Goal: Task Accomplishment & Management: Complete application form

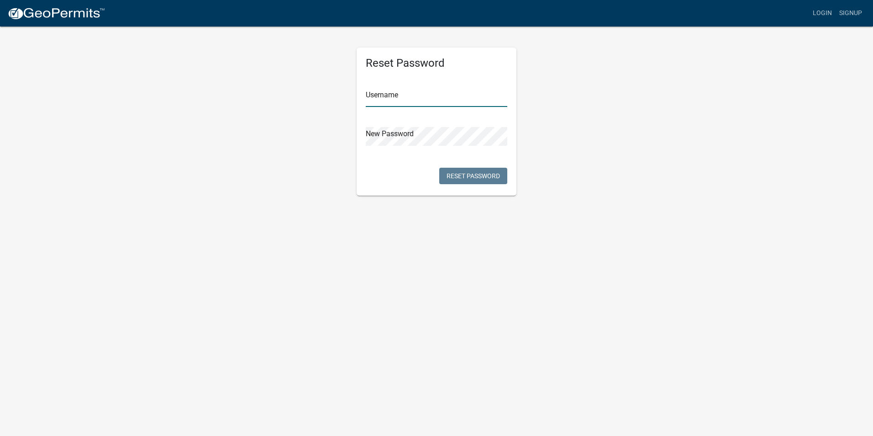
click at [414, 100] on input "text" at bounding box center [437, 97] width 142 height 19
type input "JVeil"
click at [485, 173] on button "Reset Password" at bounding box center [473, 176] width 68 height 16
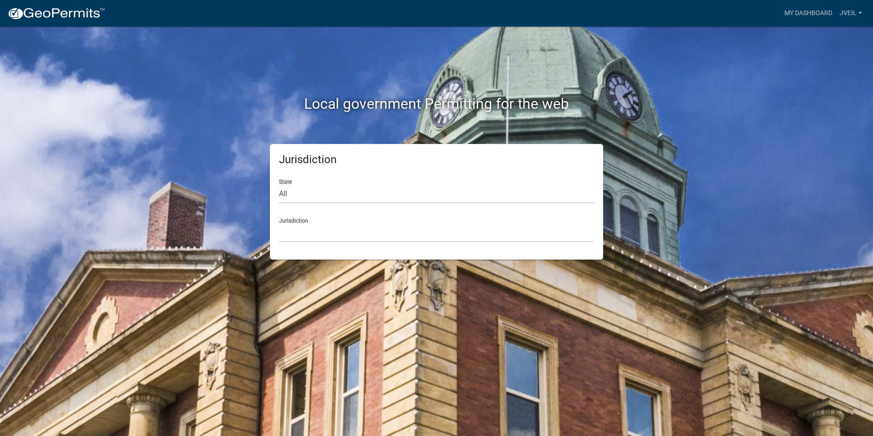
drag, startPoint x: 737, startPoint y: 211, endPoint x: 726, endPoint y: 211, distance: 11.0
click at [544, 248] on div "Jurisdiction State All [US_STATE] [US_STATE] [US_STATE] [US_STATE] [US_STATE] […" at bounding box center [436, 202] width 333 height 116
click at [804, 11] on link "My Dashboard" at bounding box center [808, 13] width 55 height 17
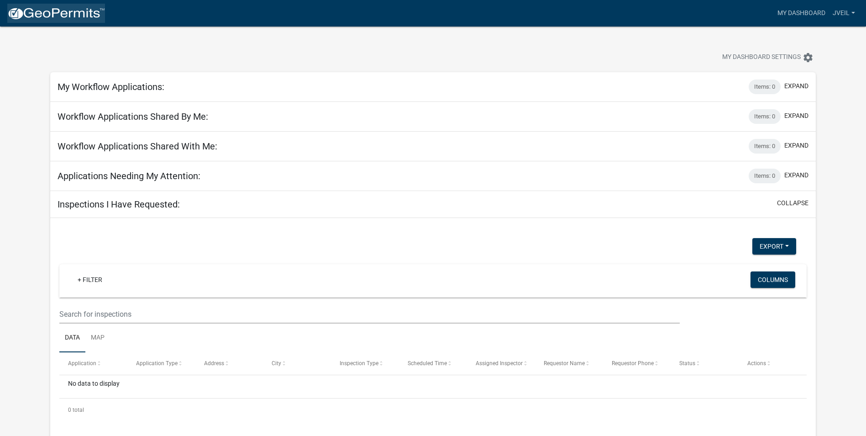
click at [41, 16] on img at bounding box center [56, 14] width 98 height 14
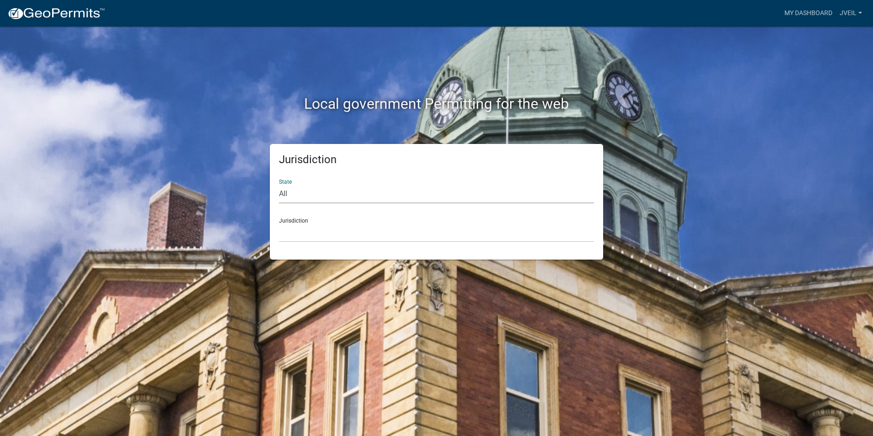
click at [289, 191] on select "All [US_STATE] [US_STATE] [US_STATE] [US_STATE] [US_STATE] [US_STATE] [US_STATE…" at bounding box center [436, 194] width 315 height 19
select select "[US_STATE]"
click at [279, 185] on select "All [US_STATE] [US_STATE] [US_STATE] [US_STATE] [US_STATE] [US_STATE] [US_STATE…" at bounding box center [436, 194] width 315 height 19
click at [302, 235] on select "[GEOGRAPHIC_DATA], [US_STATE] [GEOGRAPHIC_DATA], [US_STATE] [GEOGRAPHIC_DATA], …" at bounding box center [436, 232] width 315 height 19
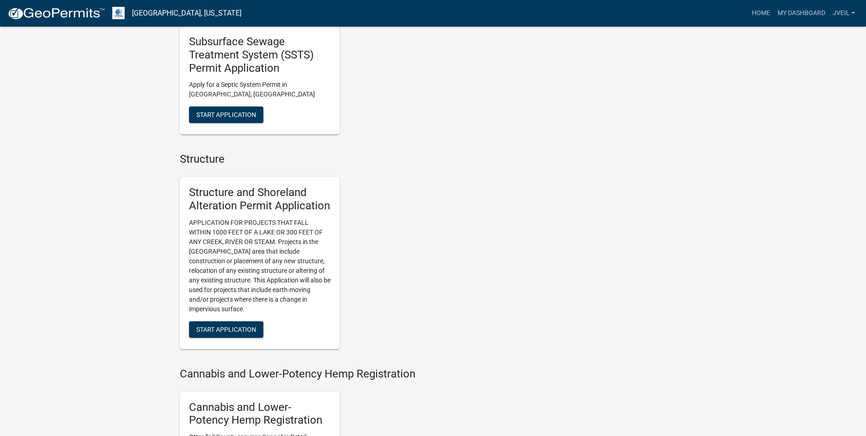
scroll to position [594, 0]
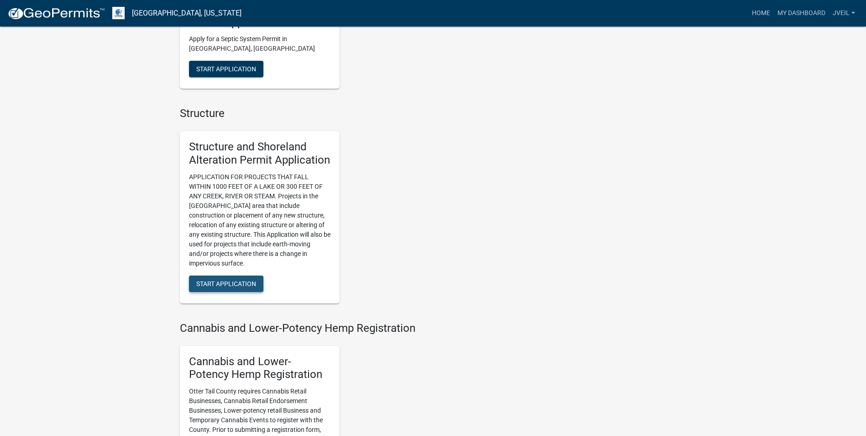
click at [218, 285] on span "Start Application" at bounding box center [226, 283] width 60 height 7
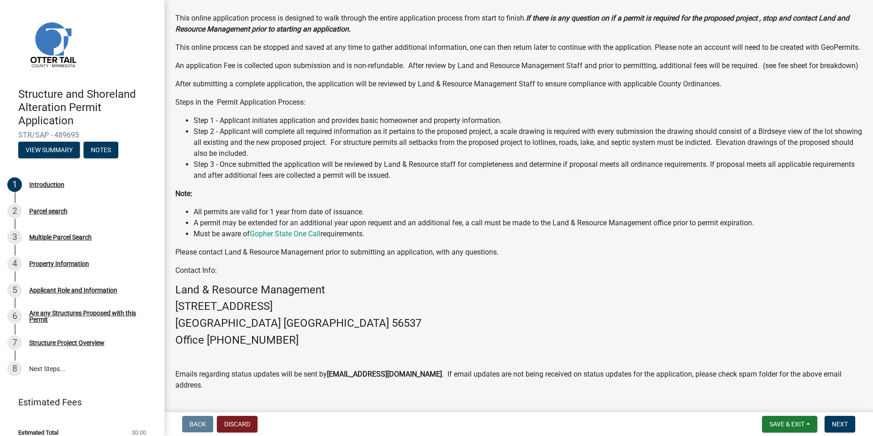
scroll to position [21, 0]
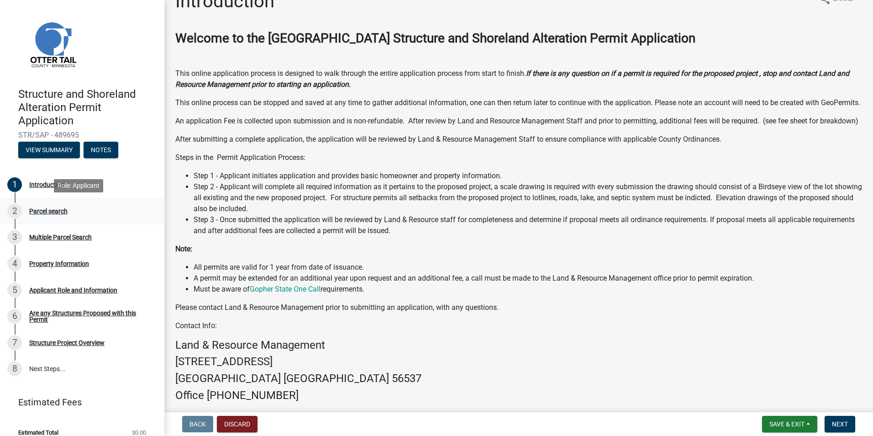
click at [54, 212] on div "Parcel search" at bounding box center [48, 211] width 38 height 6
click at [38, 183] on div "Introduction" at bounding box center [46, 184] width 35 height 6
click at [843, 424] on span "Next" at bounding box center [840, 423] width 16 height 7
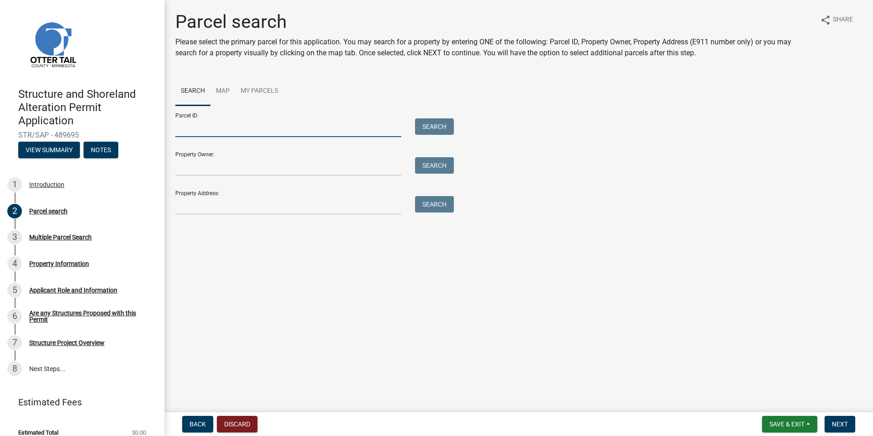
click at [211, 133] on input "Parcel ID:" at bounding box center [288, 127] width 226 height 19
click at [232, 211] on div "Search" at bounding box center [313, 205] width 288 height 19
click at [217, 211] on input "Property Address:" at bounding box center [288, 205] width 226 height 19
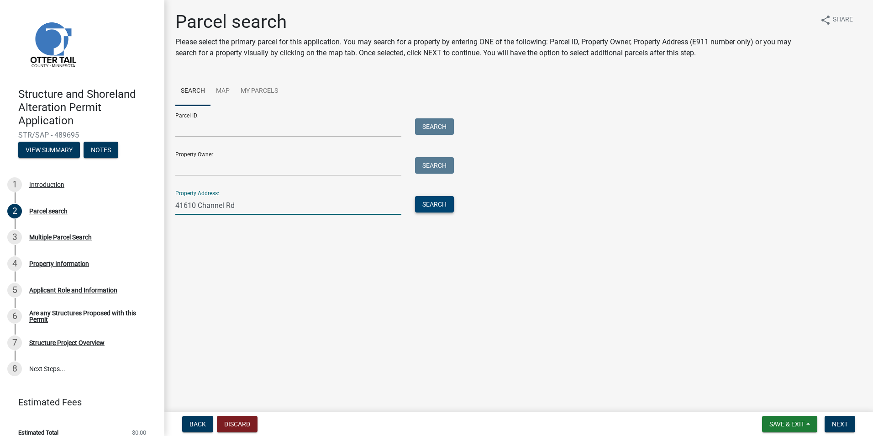
type input "41610 Channel Rd"
click at [438, 203] on button "Search" at bounding box center [434, 204] width 39 height 16
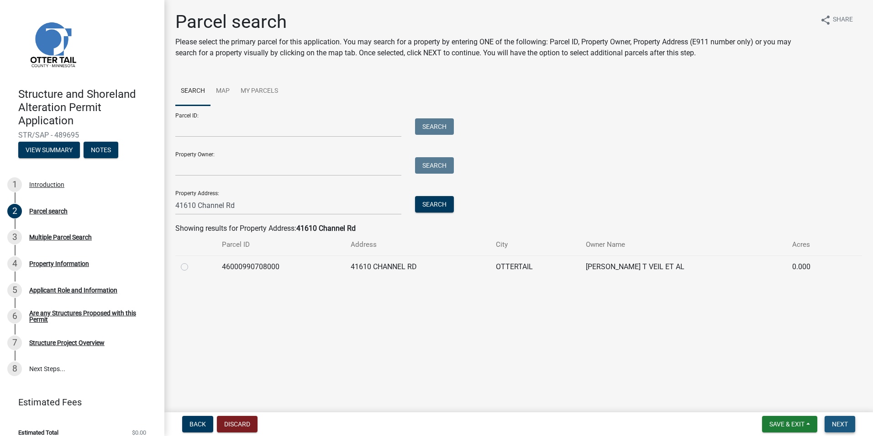
click at [839, 421] on span "Next" at bounding box center [840, 423] width 16 height 7
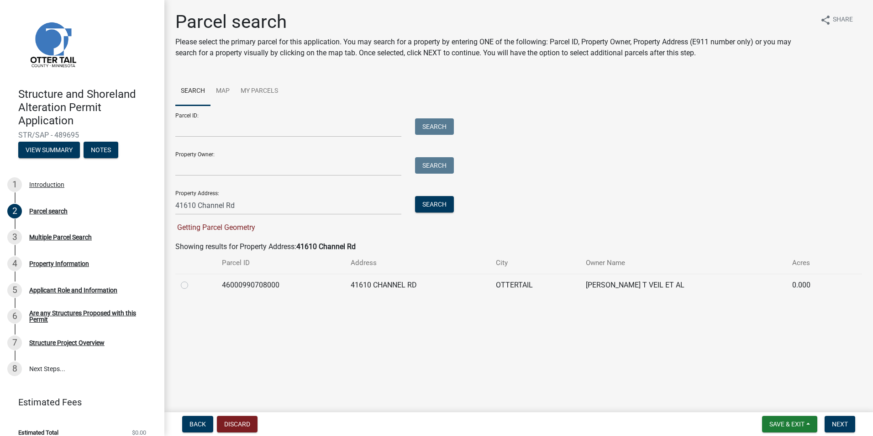
drag, startPoint x: 186, startPoint y: 283, endPoint x: 191, endPoint y: 287, distance: 5.8
click at [192, 280] on label at bounding box center [192, 280] width 0 height 0
click at [192, 283] on input "radio" at bounding box center [195, 283] width 6 height 6
radio input "true"
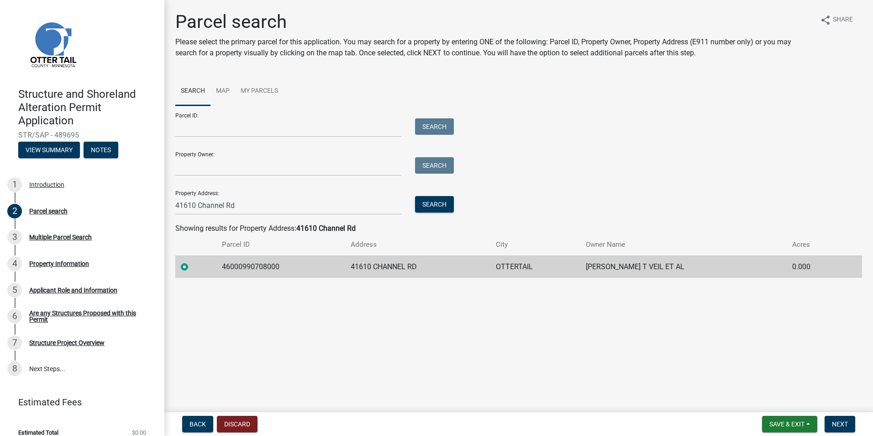
click at [856, 424] on form "Save & Exit Save Save & Exit Next" at bounding box center [809, 424] width 100 height 16
click at [843, 423] on span "Next" at bounding box center [840, 423] width 16 height 7
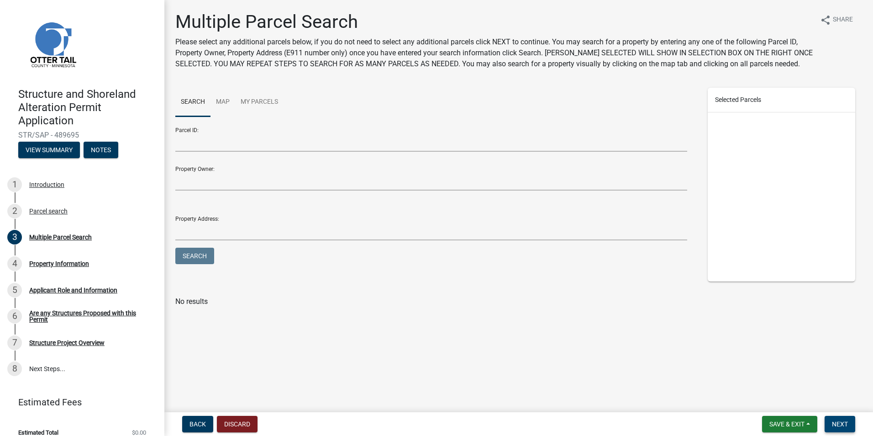
click at [841, 430] on button "Next" at bounding box center [840, 424] width 31 height 16
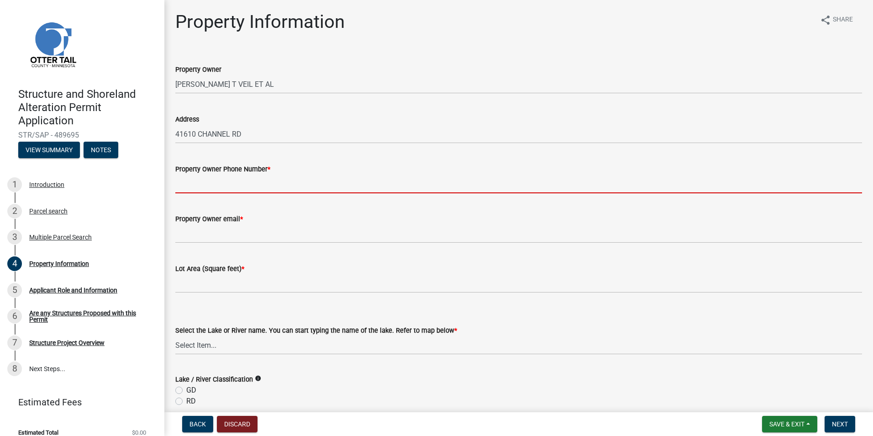
click at [221, 184] on input "Property Owner Phone Number *" at bounding box center [518, 183] width 687 height 19
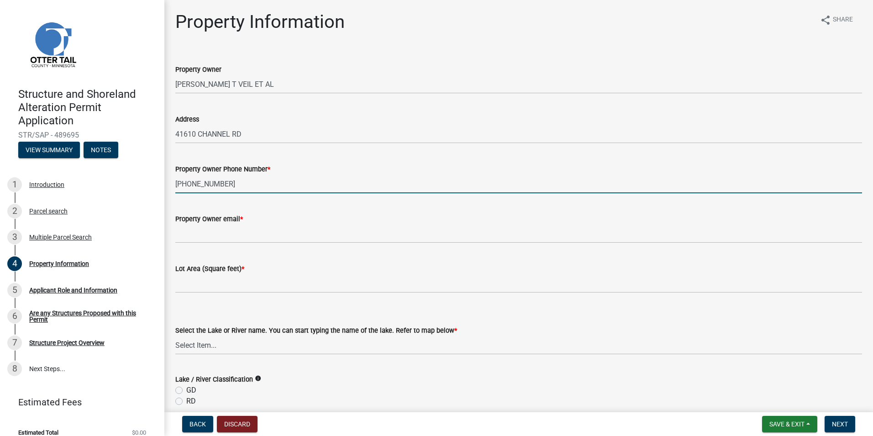
type input "[PHONE_NUMBER]"
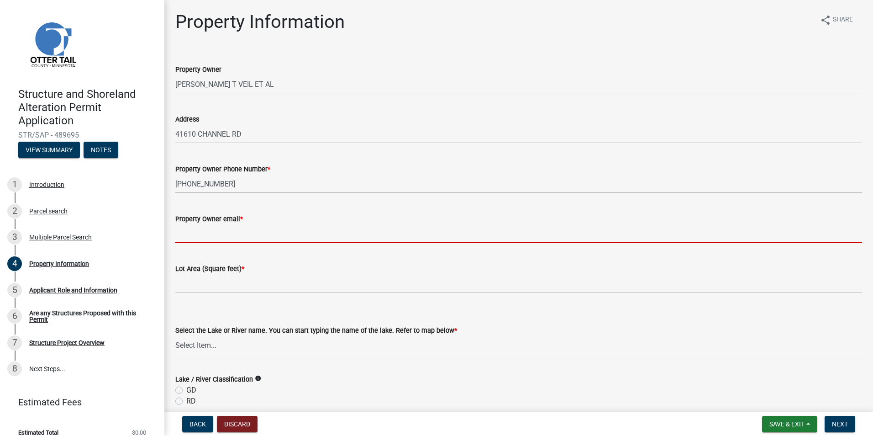
click at [234, 234] on input "Property Owner email *" at bounding box center [518, 233] width 687 height 19
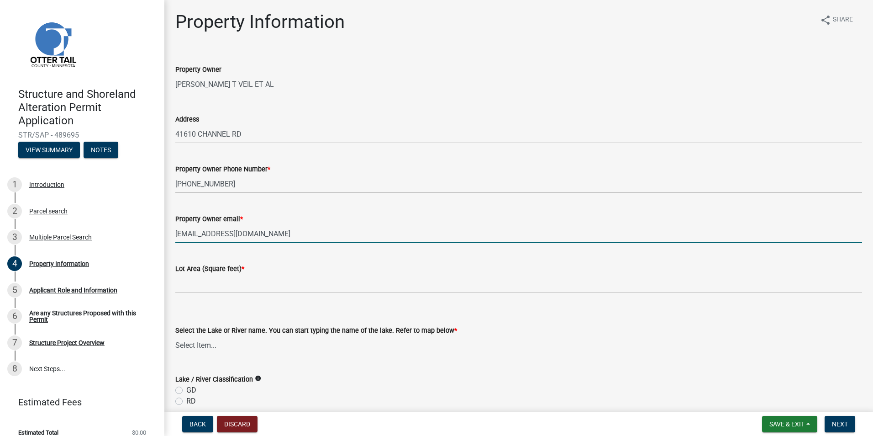
click at [250, 232] on input "[EMAIL_ADDRESS][DOMAIN_NAME]" at bounding box center [518, 233] width 687 height 19
click at [252, 232] on input "[EMAIL_ADDRESS][DOMAIN_NAME]" at bounding box center [518, 233] width 687 height 19
click at [250, 232] on input "[EMAIL_ADDRESS][DOMAIN_NAME]" at bounding box center [518, 233] width 687 height 19
type input "[EMAIL_ADDRESS][DOMAIN_NAME]"
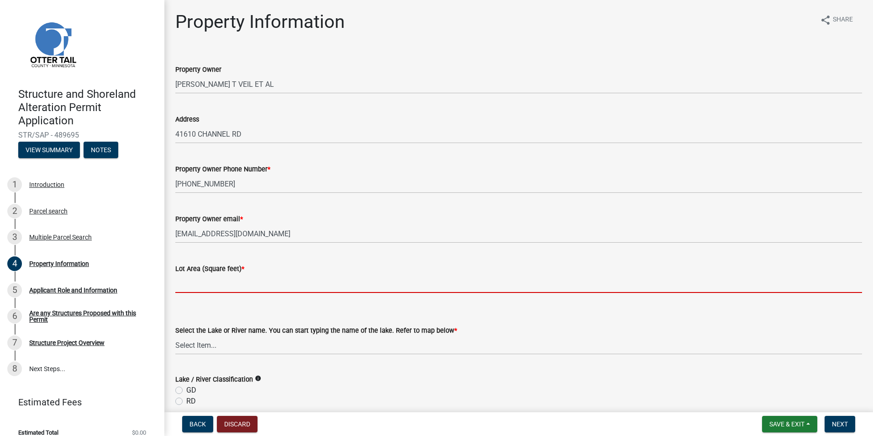
click at [227, 283] on input "text" at bounding box center [518, 283] width 687 height 19
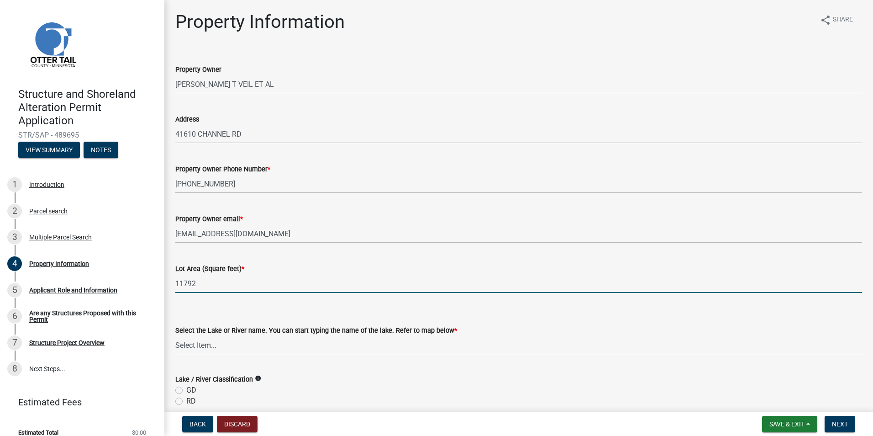
click at [195, 281] on input "11792" at bounding box center [518, 283] width 687 height 19
type input "11792"
click at [248, 269] on div "Lot Area (Square feet) *" at bounding box center [518, 268] width 687 height 11
click at [216, 281] on input "11792" at bounding box center [518, 283] width 687 height 19
click at [198, 287] on input "11792" at bounding box center [518, 283] width 687 height 19
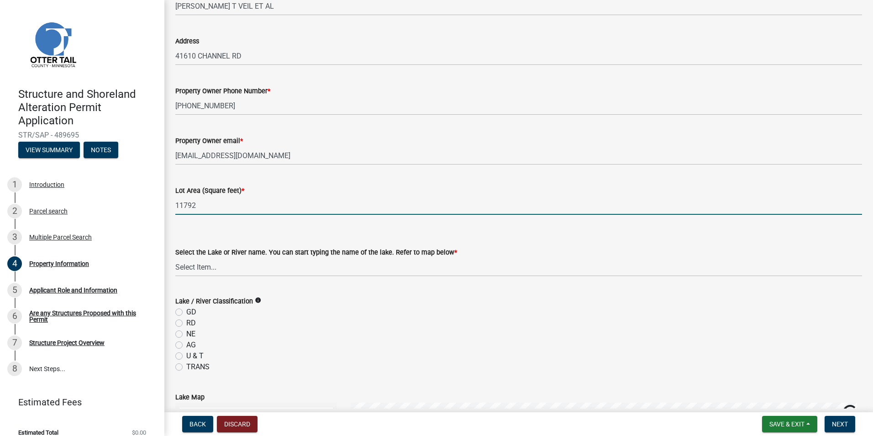
scroll to position [91, 0]
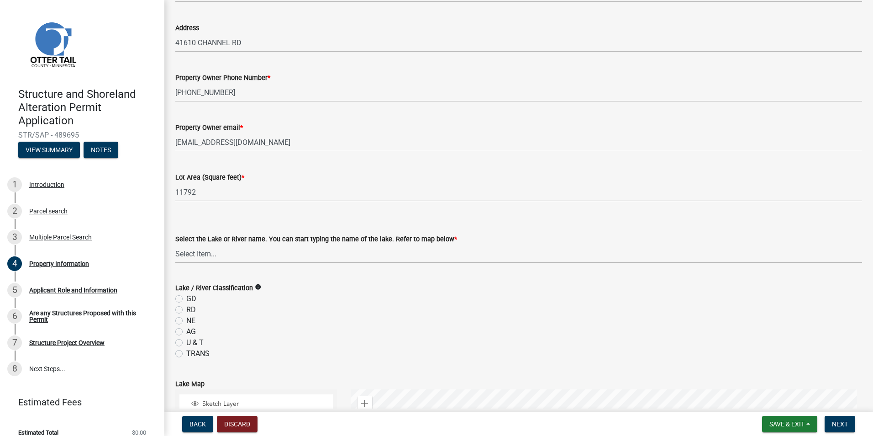
click at [186, 297] on label "GD" at bounding box center [191, 298] width 10 height 11
click at [186, 297] on input "GD" at bounding box center [189, 296] width 6 height 6
radio input "true"
click at [190, 256] on select "Select Item... None [PERSON_NAME] 56-031 [PERSON_NAME] 56-118 [PERSON_NAME] 56-…" at bounding box center [518, 253] width 687 height 19
click at [206, 249] on select "Select Item... None [PERSON_NAME] 56-031 [PERSON_NAME] 56-118 [PERSON_NAME] 56-…" at bounding box center [518, 253] width 687 height 19
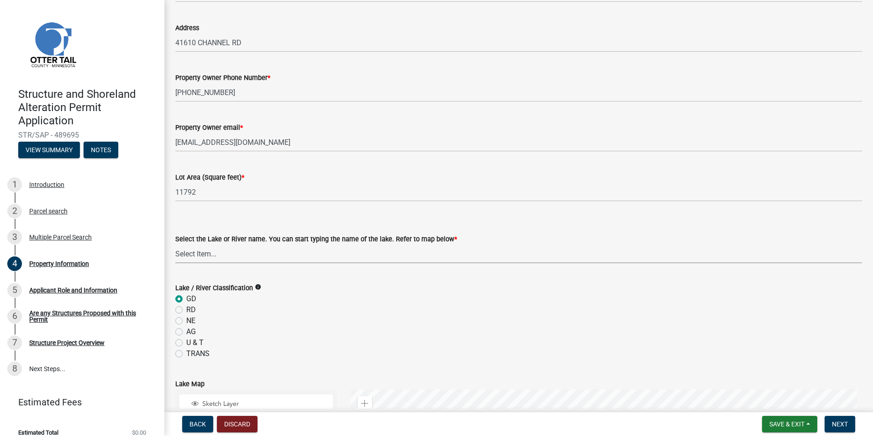
click at [210, 250] on select "Select Item... None [PERSON_NAME] 56-031 [PERSON_NAME] 56-118 [PERSON_NAME] 56-…" at bounding box center [518, 253] width 687 height 19
click at [175, 244] on select "Select Item... None [PERSON_NAME] 56-031 [PERSON_NAME] 56-118 [PERSON_NAME] 56-…" at bounding box center [518, 253] width 687 height 19
select select "ebef668c-e666-4f0f-b24a-d79aaee39ebe"
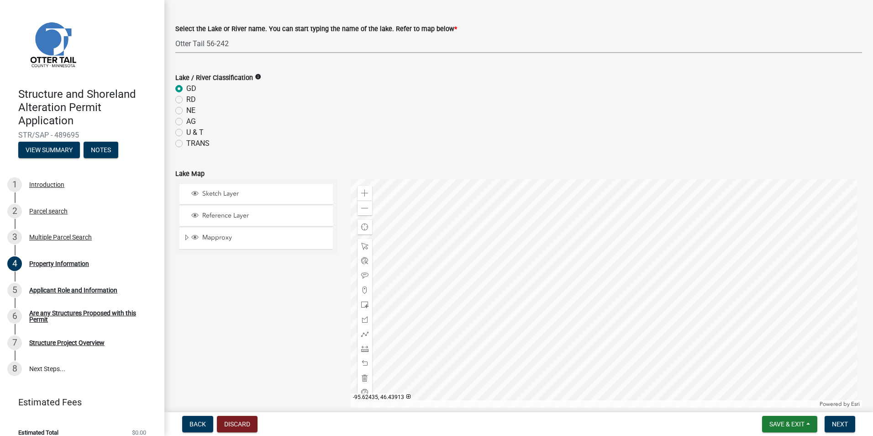
scroll to position [519, 0]
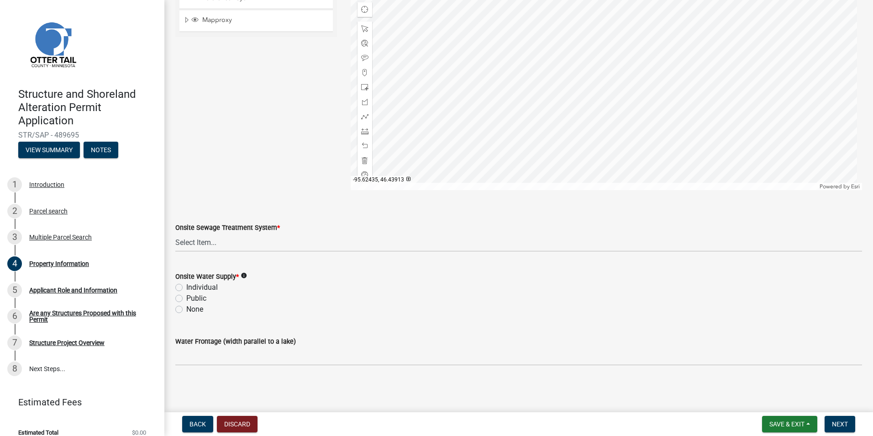
drag, startPoint x: 180, startPoint y: 289, endPoint x: 178, endPoint y: 278, distance: 10.7
click at [186, 285] on label "Individual" at bounding box center [202, 287] width 32 height 11
click at [186, 285] on input "Individual" at bounding box center [189, 285] width 6 height 6
radio input "true"
click at [268, 244] on select "Select Item... L&R Certificate of Compliance within 5yrs Compliance Inspection …" at bounding box center [518, 242] width 687 height 19
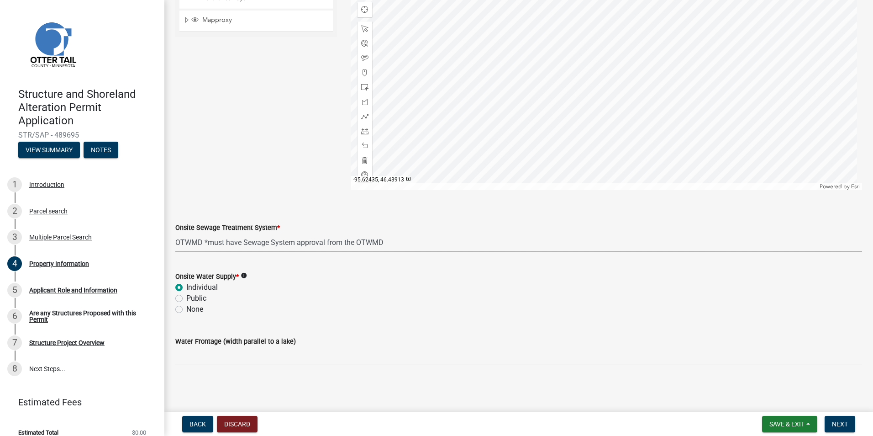
click at [175, 233] on select "Select Item... L&R Certificate of Compliance within 5yrs Compliance Inspection …" at bounding box center [518, 242] width 687 height 19
select select "bc365043-463f-4dd2-a146-228392936da3"
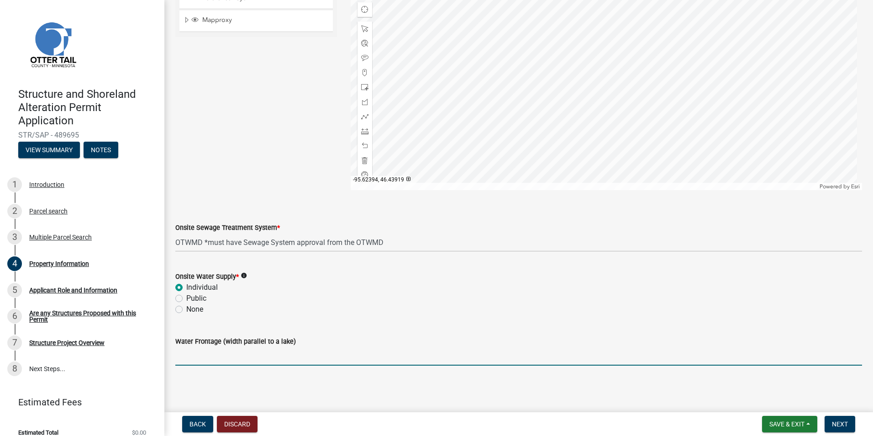
click at [190, 362] on input "Water Frontage (width parallel to a lake)" at bounding box center [518, 356] width 687 height 19
type input "75"
click at [372, 385] on main "Property Information share Share Property Owner JAYDEN T VEIL ET AL Address [ST…" at bounding box center [518, 204] width 709 height 408
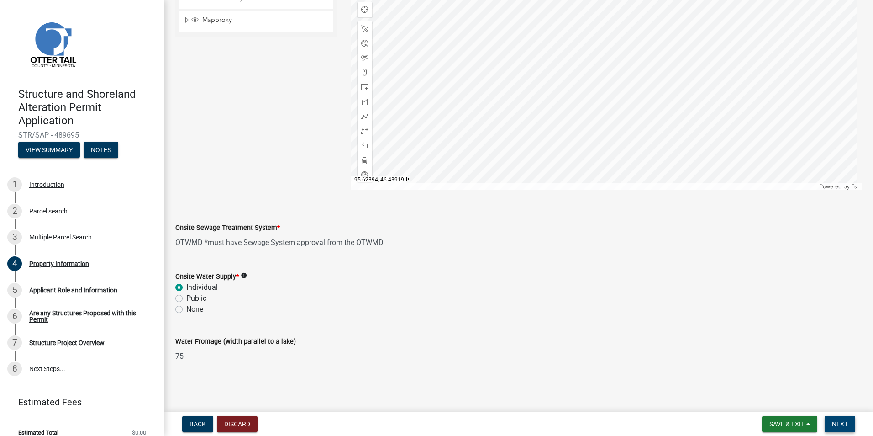
click at [850, 425] on button "Next" at bounding box center [840, 424] width 31 height 16
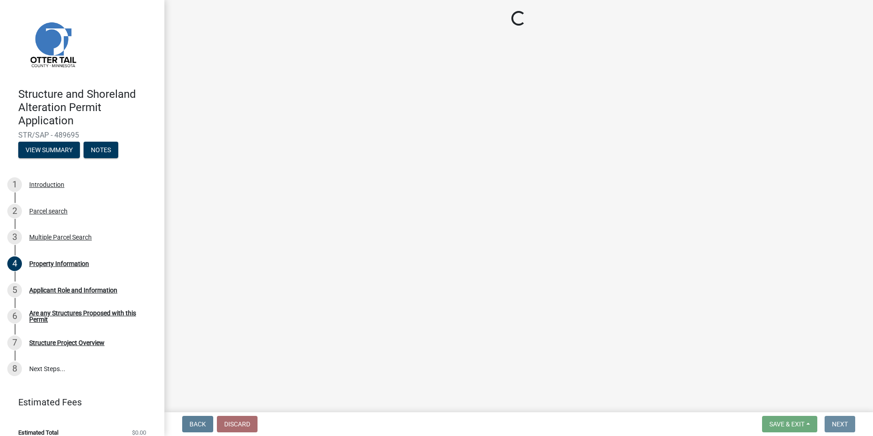
scroll to position [0, 0]
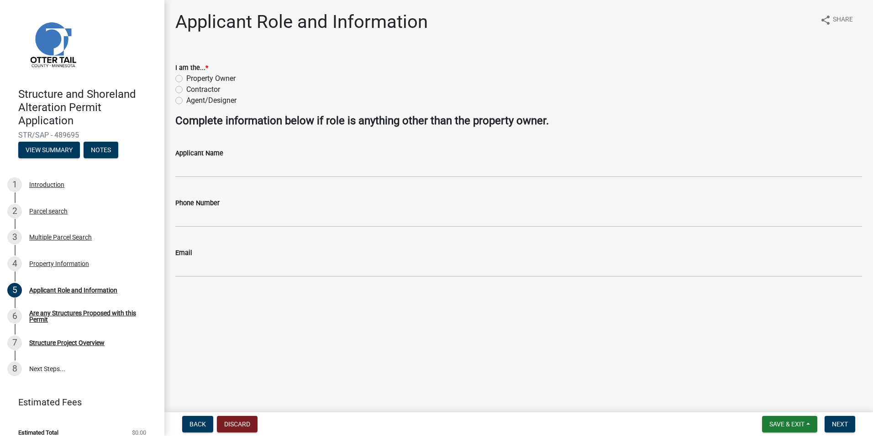
drag, startPoint x: 179, startPoint y: 76, endPoint x: 181, endPoint y: 81, distance: 5.9
click at [186, 79] on label "Property Owner" at bounding box center [210, 78] width 49 height 11
click at [186, 79] on input "Property Owner" at bounding box center [189, 76] width 6 height 6
radio input "true"
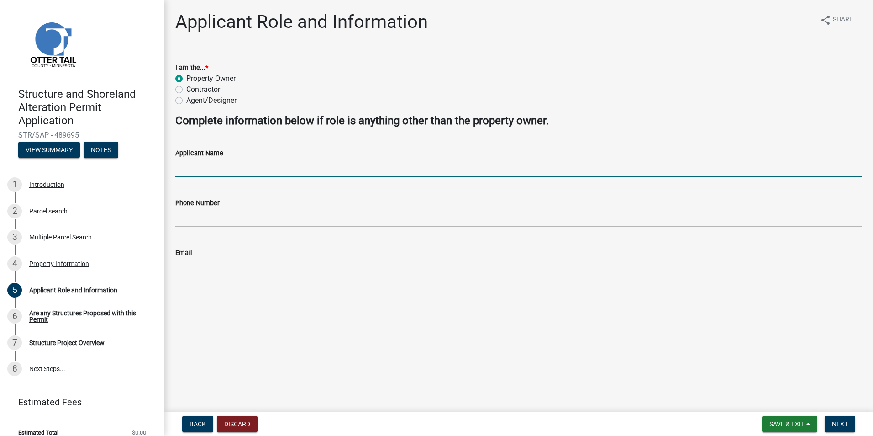
click at [225, 166] on input "Applicant Name" at bounding box center [518, 167] width 687 height 19
type input "[PERSON_NAME]"
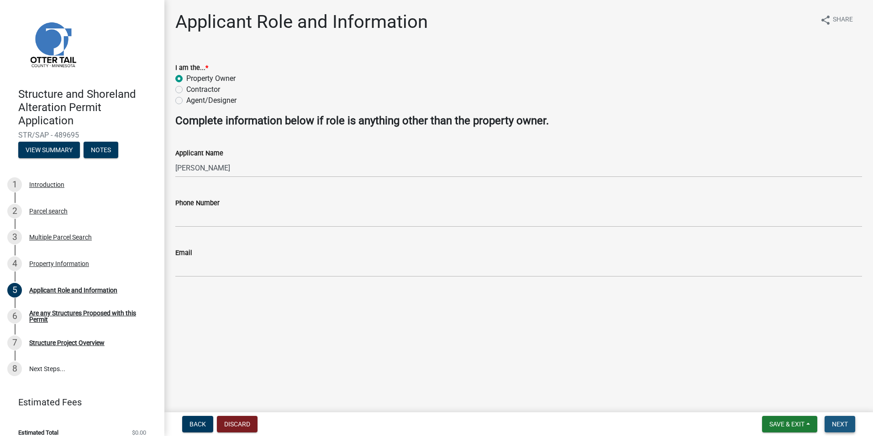
click at [852, 422] on button "Next" at bounding box center [840, 424] width 31 height 16
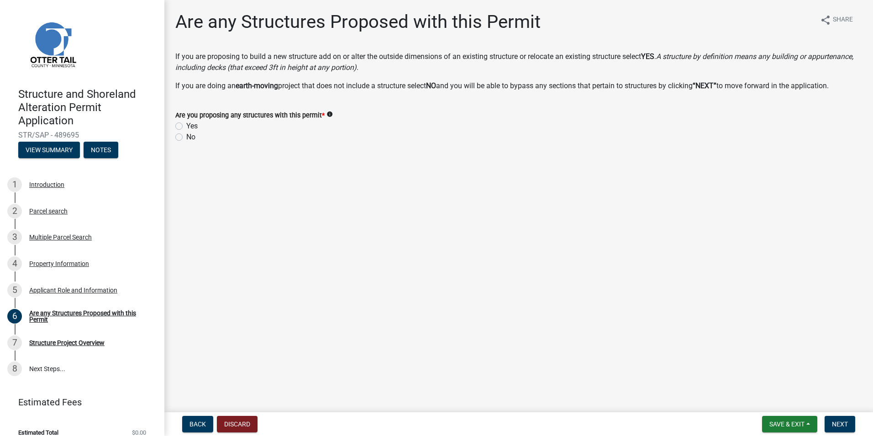
click at [186, 127] on label "Yes" at bounding box center [191, 126] width 11 height 11
click at [186, 127] on input "Yes" at bounding box center [189, 124] width 6 height 6
radio input "true"
click at [839, 428] on button "Next" at bounding box center [840, 424] width 31 height 16
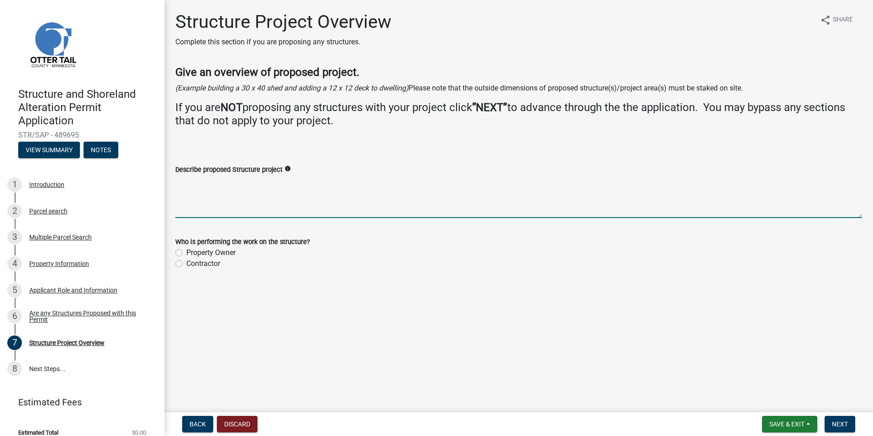
click at [181, 180] on textarea "Describe proposed Structure project" at bounding box center [518, 196] width 687 height 43
type textarea "Add 15' x 20' extension on to screened in porch"
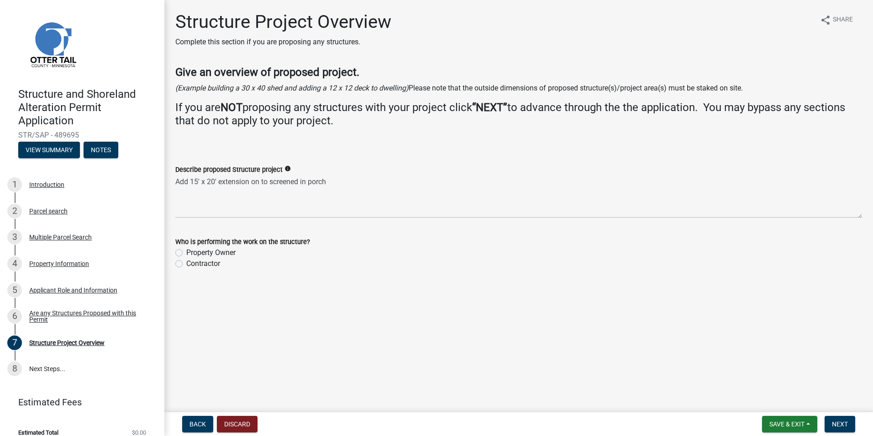
click at [186, 264] on label "Contractor" at bounding box center [203, 263] width 34 height 11
click at [186, 264] on input "Contractor" at bounding box center [189, 261] width 6 height 6
radio input "true"
click at [848, 423] on span "Next" at bounding box center [840, 423] width 16 height 7
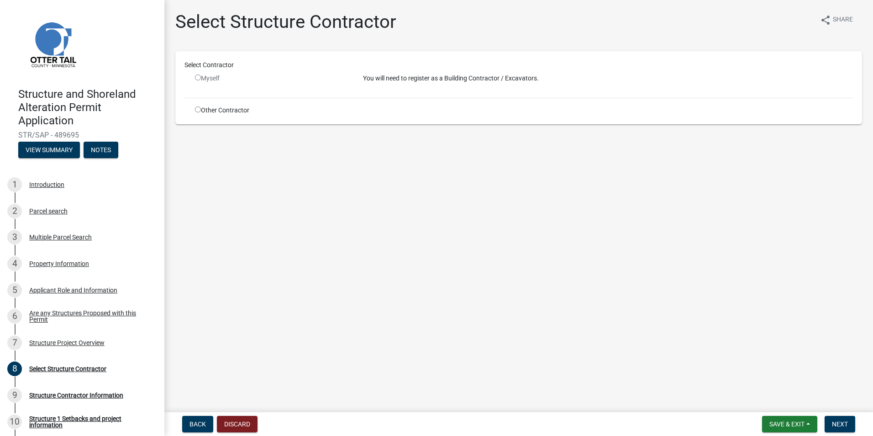
click at [199, 109] on input "radio" at bounding box center [198, 109] width 6 height 6
radio input "true"
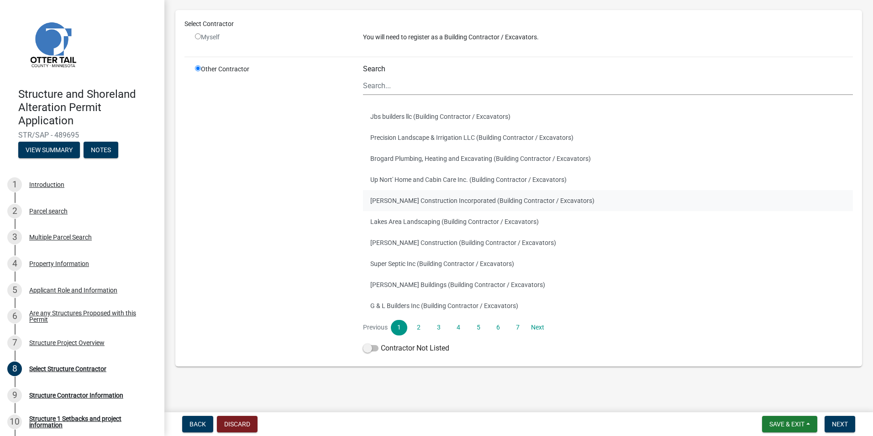
scroll to position [55, 0]
click at [417, 328] on link "2" at bounding box center [419, 327] width 16 height 16
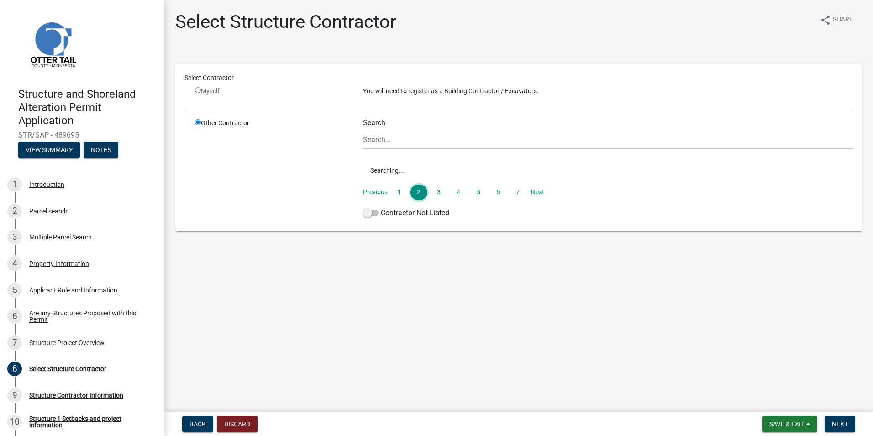
scroll to position [0, 0]
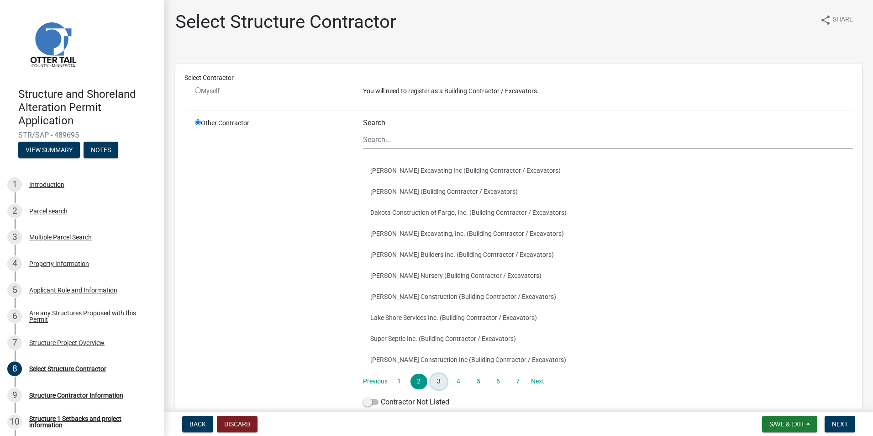
click at [439, 383] on link "3" at bounding box center [439, 382] width 16 height 16
click at [454, 384] on link "4" at bounding box center [458, 382] width 16 height 16
click at [475, 382] on link "5" at bounding box center [478, 382] width 16 height 16
click at [501, 380] on link "6" at bounding box center [498, 382] width 16 height 16
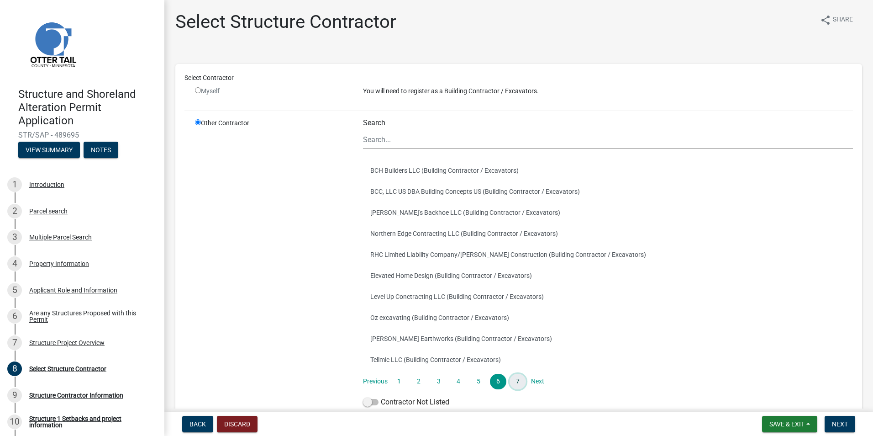
click at [514, 383] on link "7" at bounding box center [518, 382] width 16 height 16
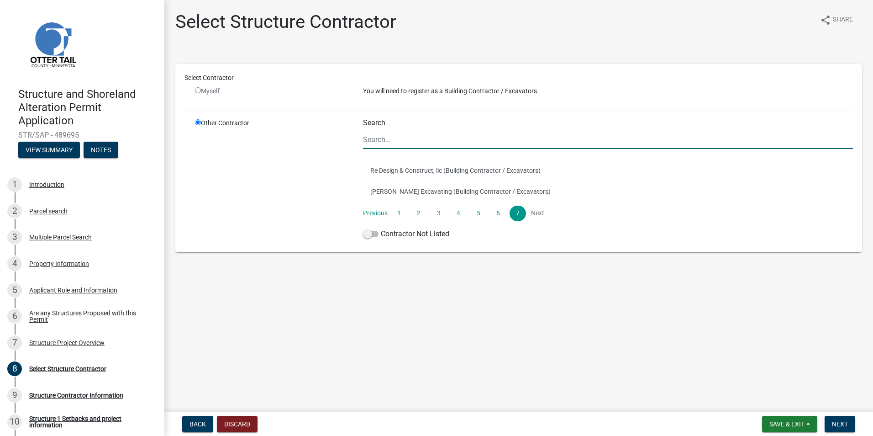
click at [384, 145] on input "Search" at bounding box center [608, 139] width 490 height 19
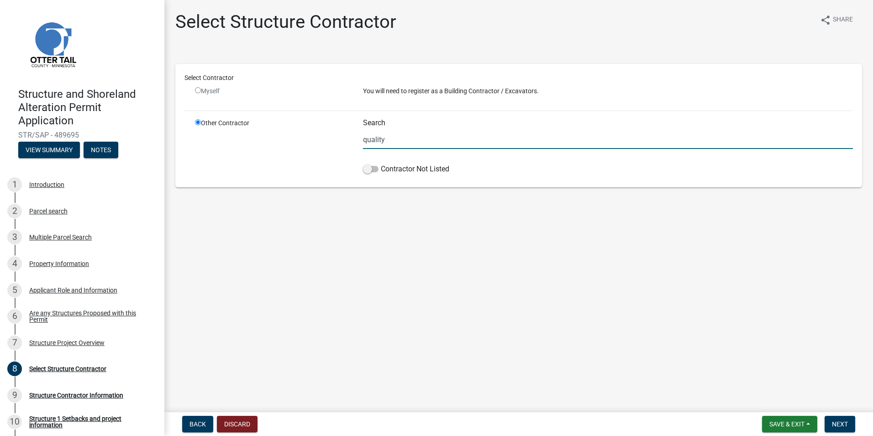
drag, startPoint x: 367, startPoint y: 140, endPoint x: 353, endPoint y: 142, distance: 13.8
click at [353, 142] on div "Other Contractor Search quality Contractor Not Listed" at bounding box center [524, 148] width 672 height 60
click at [399, 141] on input "Quality" at bounding box center [608, 139] width 490 height 19
drag, startPoint x: 369, startPoint y: 168, endPoint x: 386, endPoint y: 170, distance: 17.1
click at [386, 170] on label "Contractor Not Listed" at bounding box center [406, 169] width 86 height 11
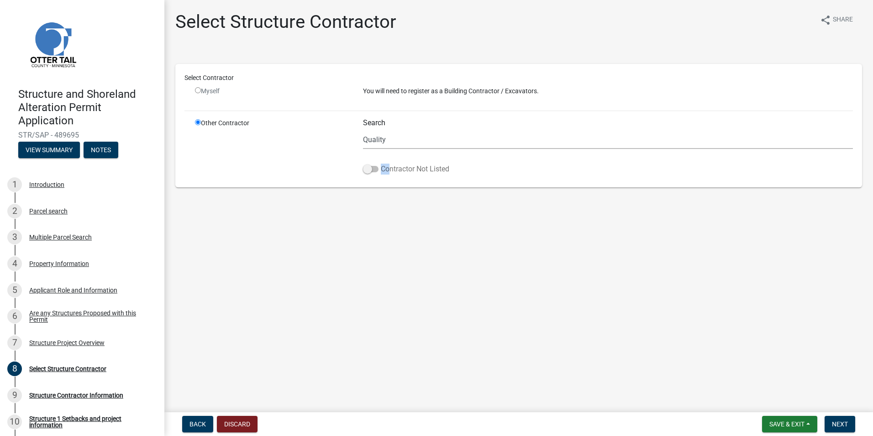
drag, startPoint x: 386, startPoint y: 170, endPoint x: 379, endPoint y: 169, distance: 7.5
click at [379, 169] on label "Contractor Not Listed" at bounding box center [406, 169] width 86 height 11
click at [381, 164] on input "Contractor Not Listed" at bounding box center [381, 164] width 0 height 0
click at [384, 139] on input "Quality" at bounding box center [608, 139] width 490 height 19
click at [388, 138] on input "Quality" at bounding box center [608, 139] width 490 height 19
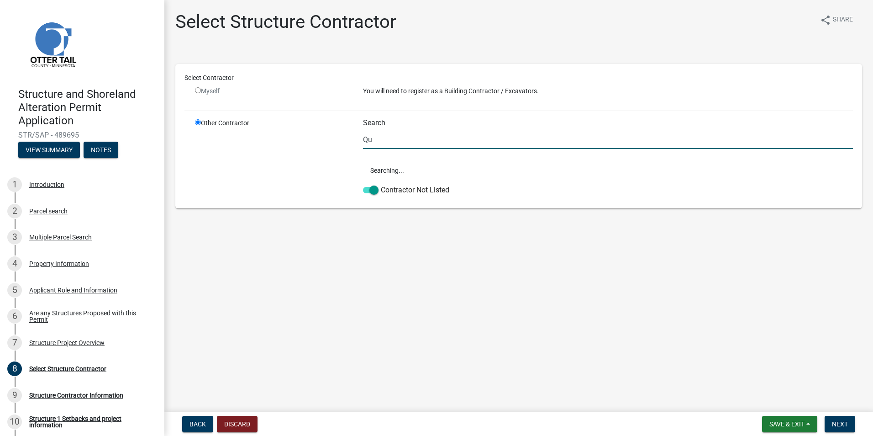
type input "Q"
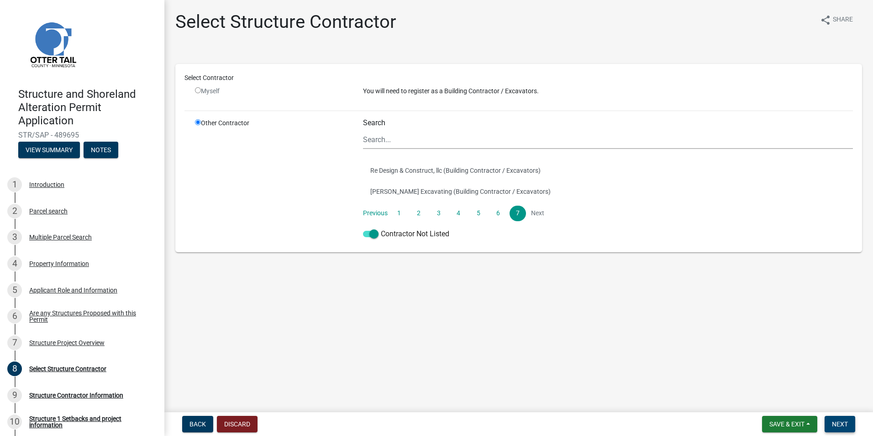
click at [835, 426] on span "Next" at bounding box center [840, 423] width 16 height 7
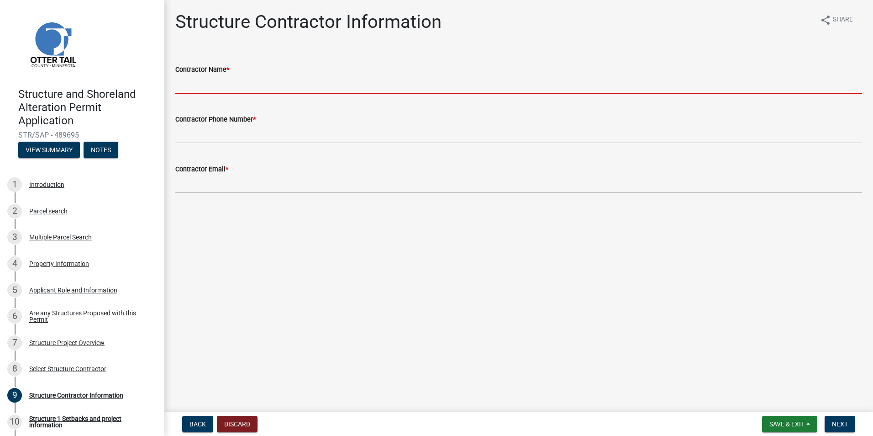
click at [273, 82] on input "Contractor Name *" at bounding box center [518, 84] width 687 height 19
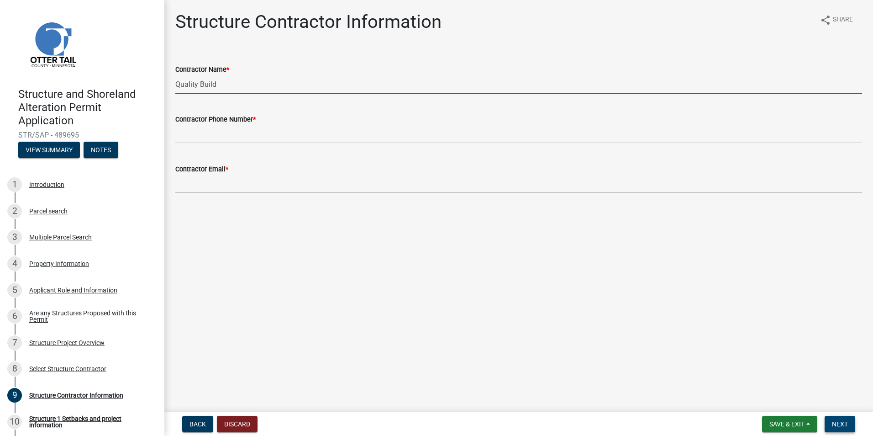
type input "Quality Build"
click at [842, 422] on span "Next" at bounding box center [840, 423] width 16 height 7
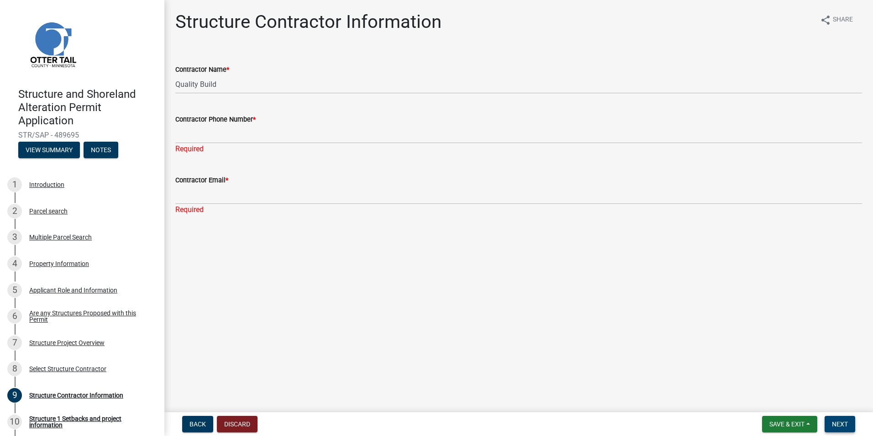
click at [841, 424] on span "Next" at bounding box center [840, 423] width 16 height 7
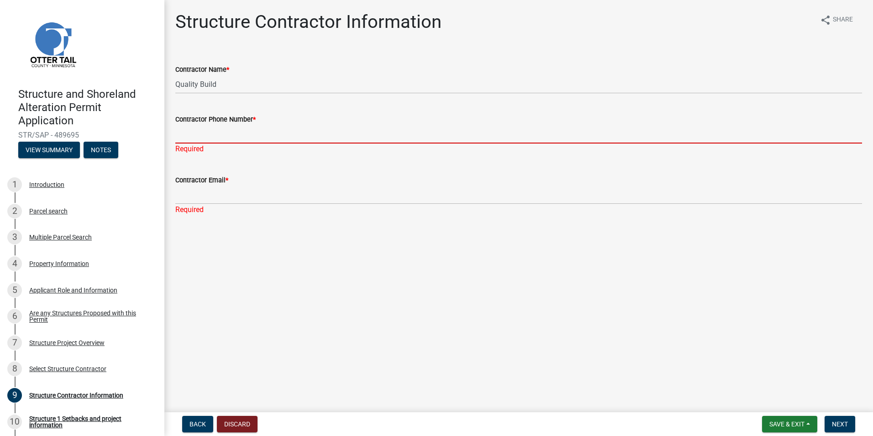
click at [200, 140] on input "Contractor Phone Number *" at bounding box center [518, 134] width 687 height 19
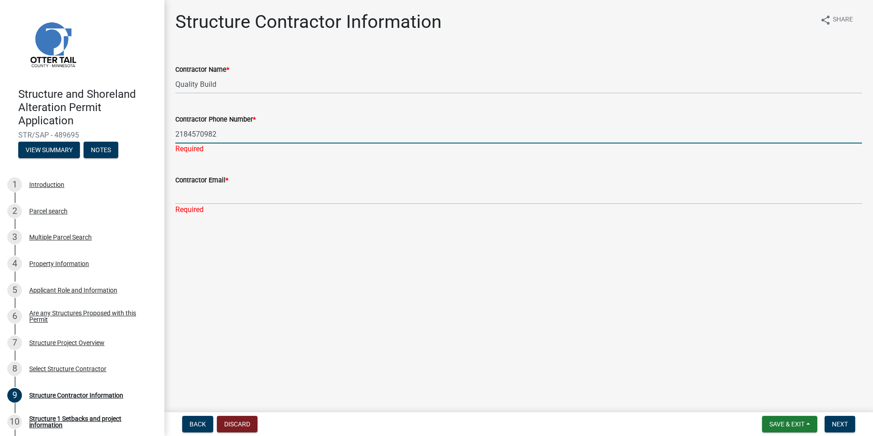
type input "2184570982"
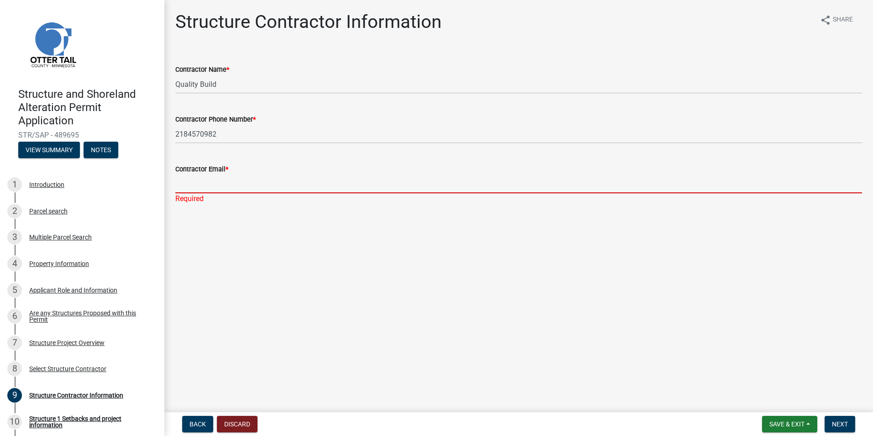
click at [191, 201] on div "Contractor Email * Required" at bounding box center [518, 177] width 687 height 53
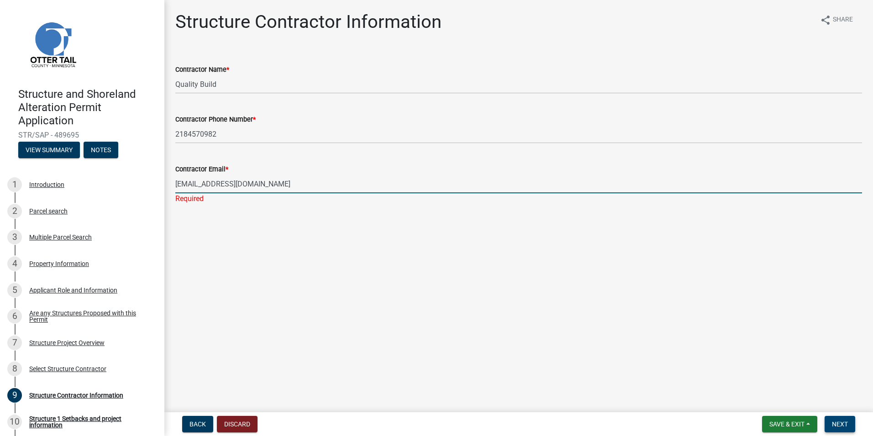
type input "[EMAIL_ADDRESS][DOMAIN_NAME]"
click at [839, 424] on span "Next" at bounding box center [840, 423] width 16 height 7
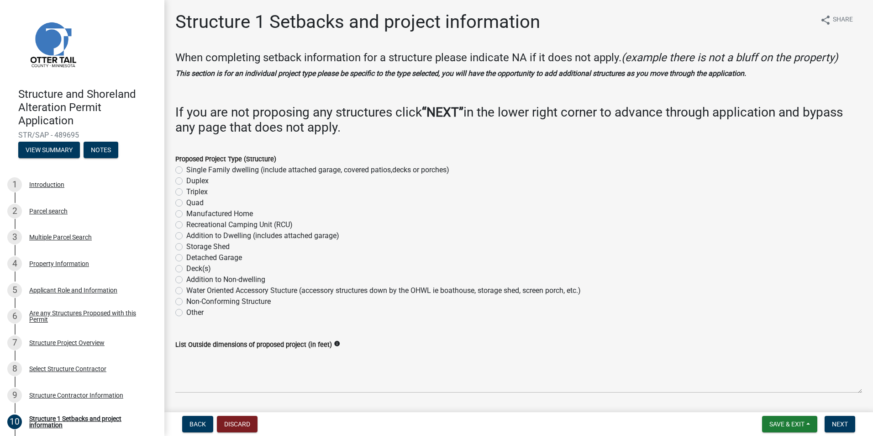
click at [186, 236] on label "Addition to Dwelling (includes attached garage)" at bounding box center [262, 235] width 153 height 11
click at [186, 236] on input "Addition to Dwelling (includes attached garage)" at bounding box center [189, 233] width 6 height 6
radio input "true"
click at [840, 425] on span "Next" at bounding box center [840, 423] width 16 height 7
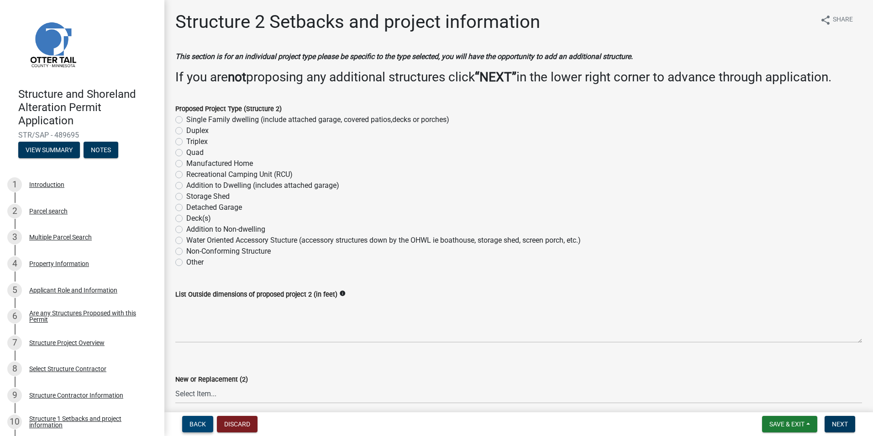
click at [198, 426] on span "Back" at bounding box center [198, 423] width 16 height 7
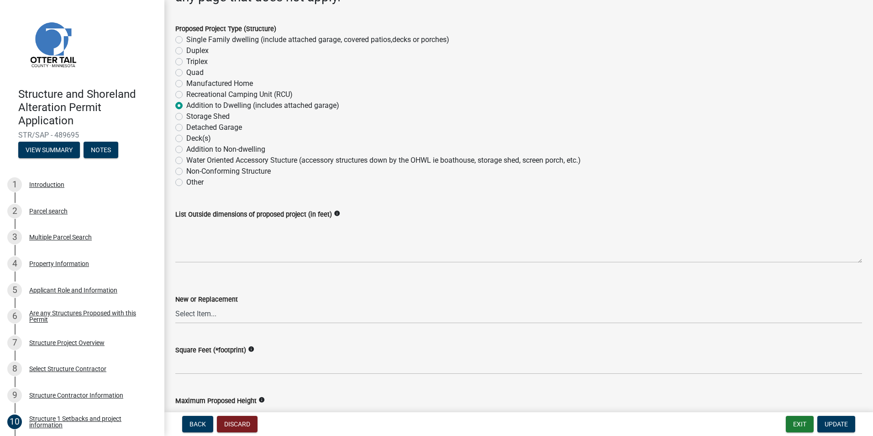
scroll to position [183, 0]
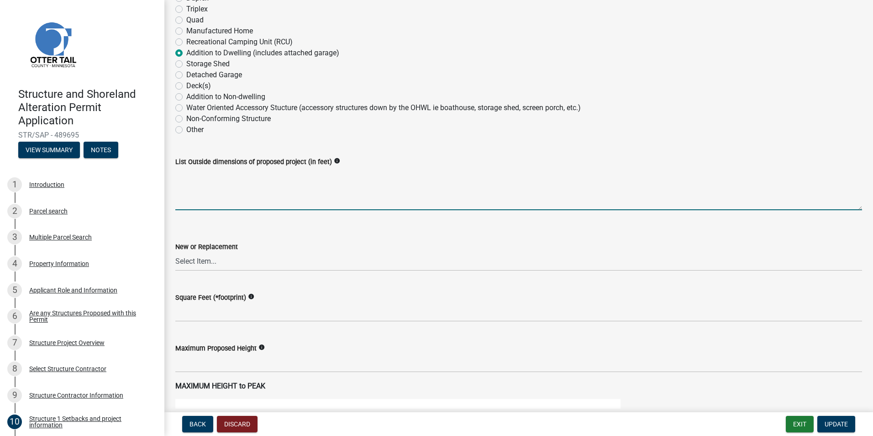
click at [195, 196] on textarea "List Outside dimensions of proposed project (in feet)" at bounding box center [518, 188] width 687 height 43
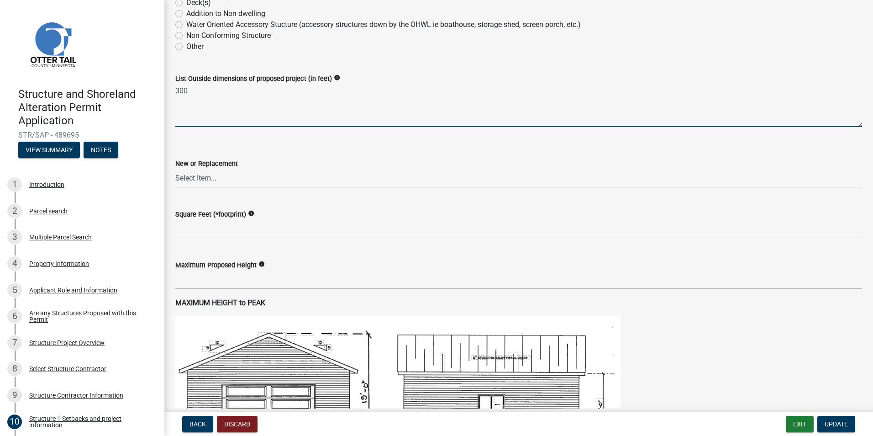
scroll to position [274, 0]
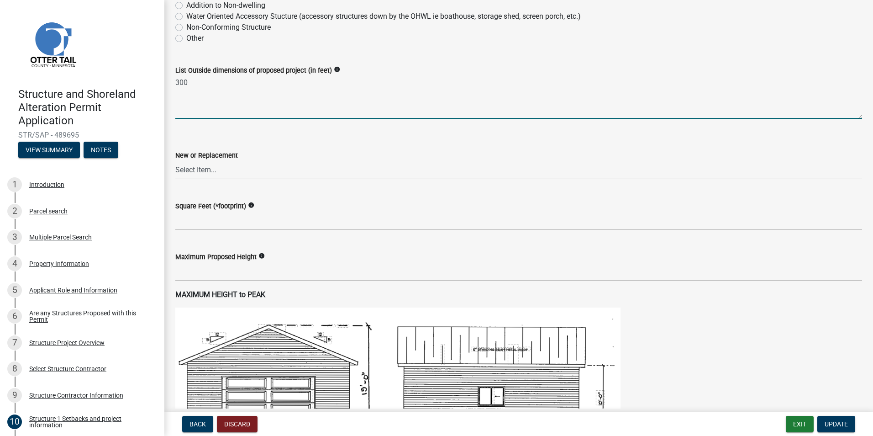
type textarea "300"
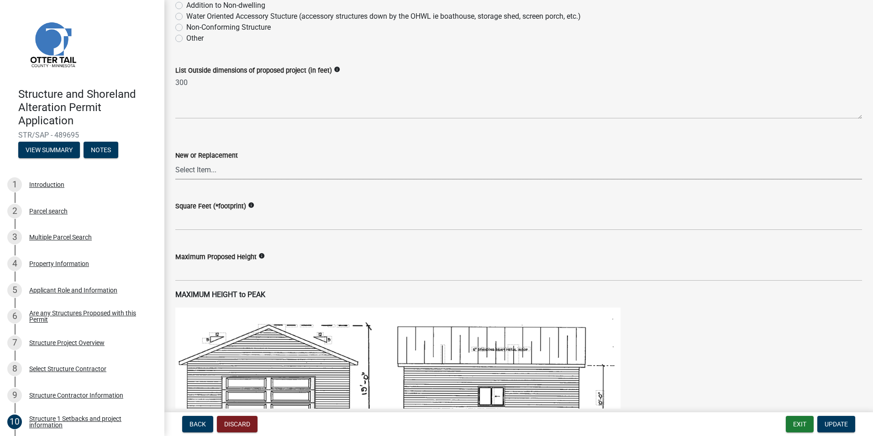
click at [190, 168] on select "Select Item... New Replacement" at bounding box center [518, 170] width 687 height 19
click at [175, 161] on select "Select Item... New Replacement" at bounding box center [518, 170] width 687 height 19
select select "c185e313-3403-4239-bd61-bb563c58a77a"
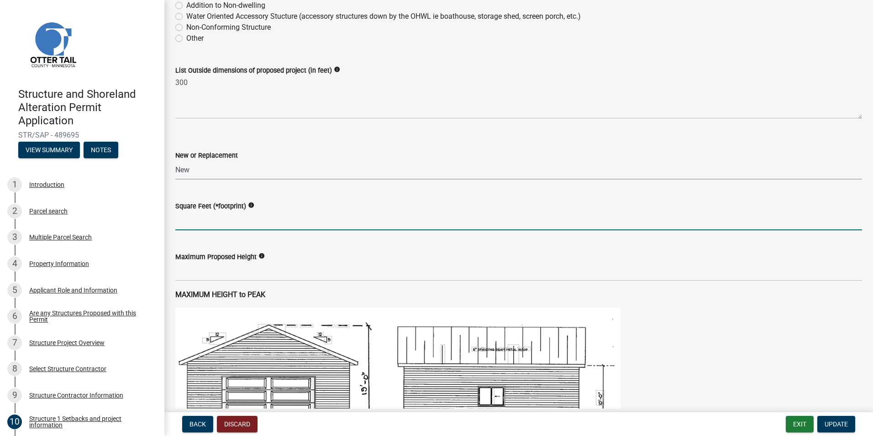
click at [215, 226] on input "text" at bounding box center [518, 220] width 687 height 19
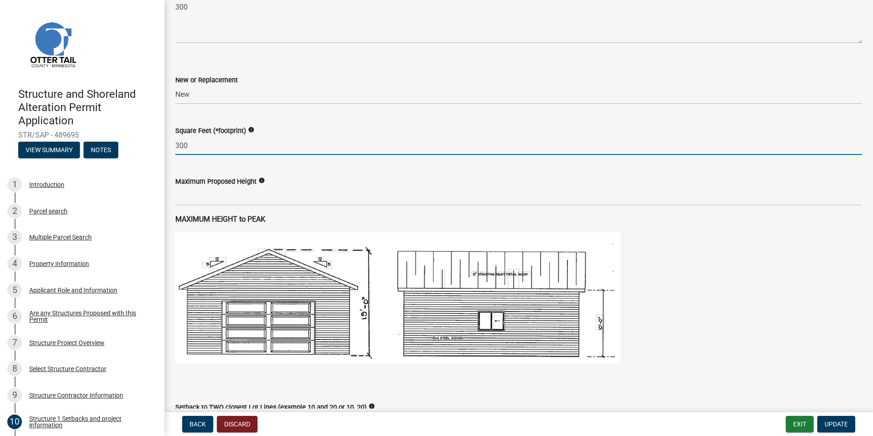
scroll to position [365, 0]
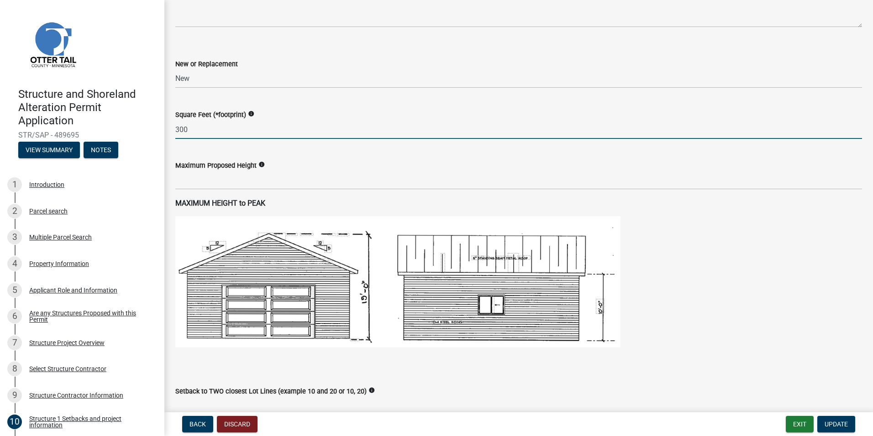
type input "300"
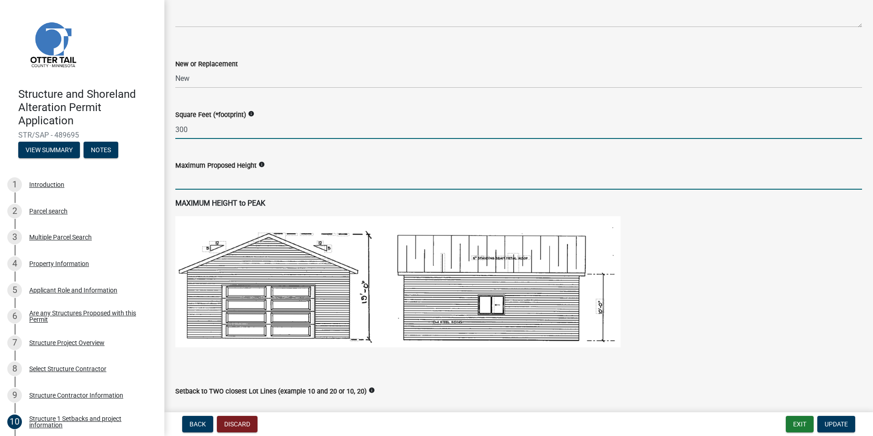
click at [195, 189] on input "text" at bounding box center [518, 180] width 687 height 19
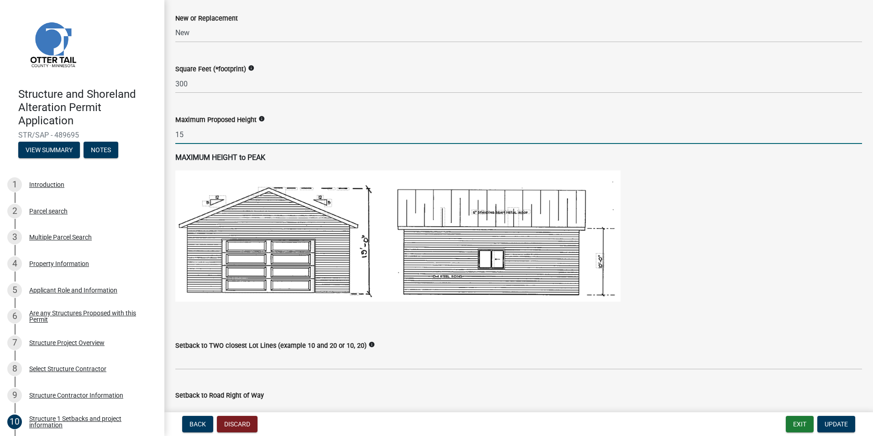
scroll to position [502, 0]
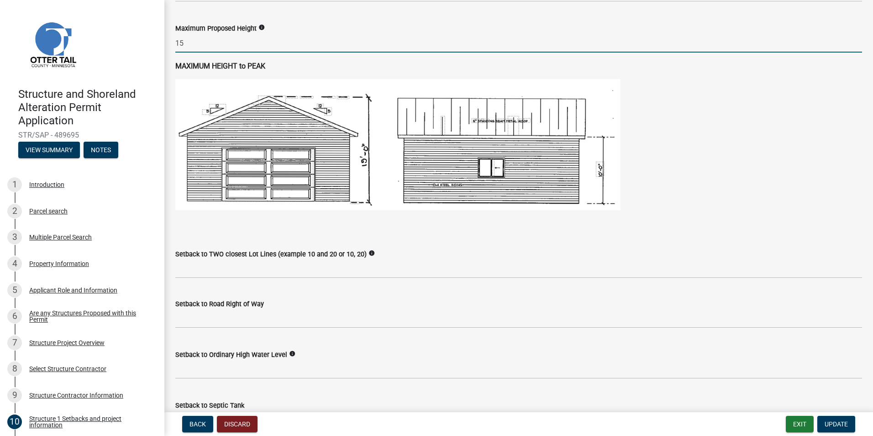
type input "15"
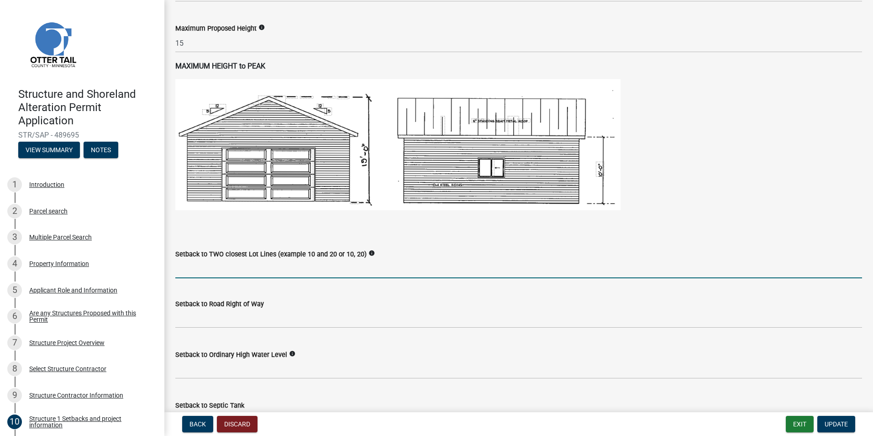
click at [206, 271] on input "Setback to TWO closest Lot Lines (example 10 and 20 or 10, 20)" at bounding box center [518, 268] width 687 height 19
click at [219, 272] on input "10" at bounding box center [518, 268] width 687 height 19
click at [186, 269] on input "10,50" at bounding box center [518, 268] width 687 height 19
type input "10, 50"
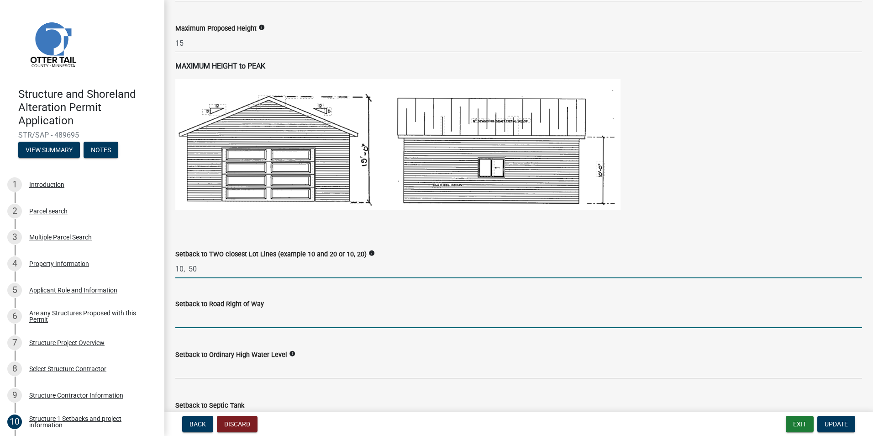
click at [185, 322] on input "text" at bounding box center [518, 318] width 687 height 19
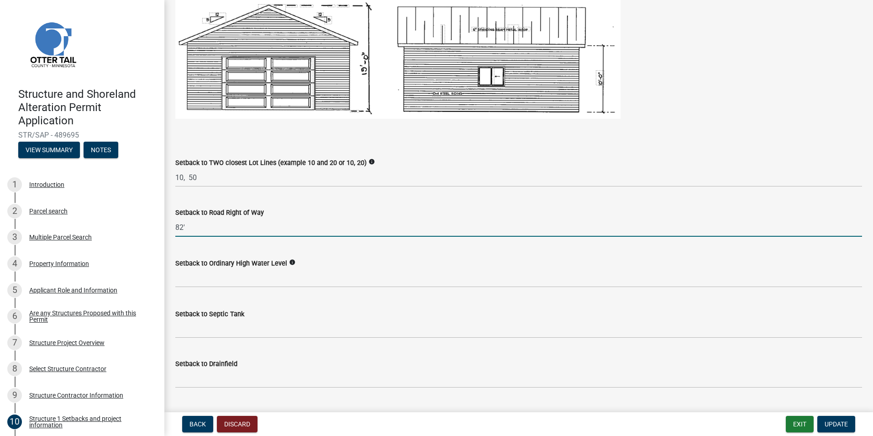
scroll to position [639, 0]
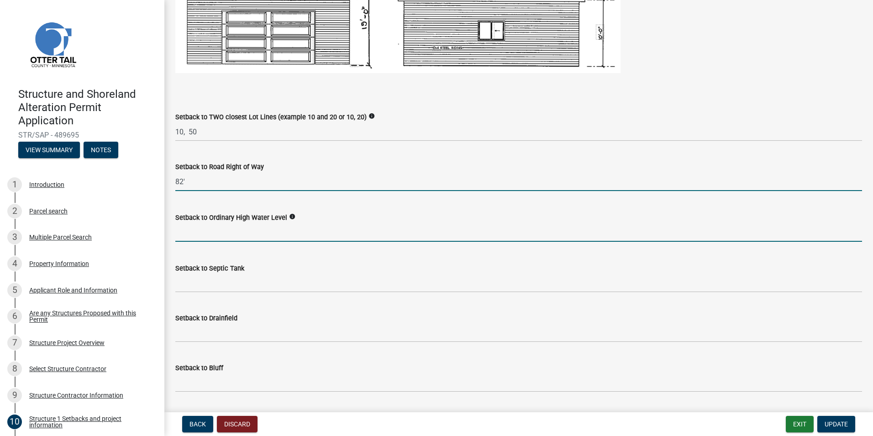
type input "82"
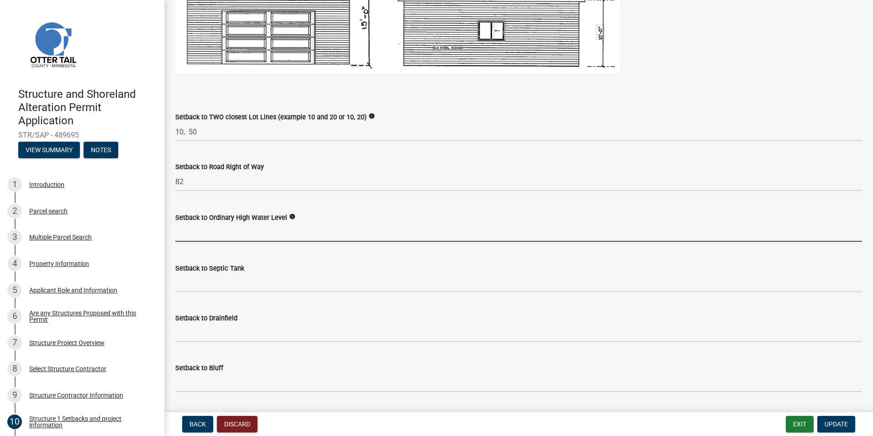
click at [184, 235] on input "text" at bounding box center [518, 232] width 687 height 19
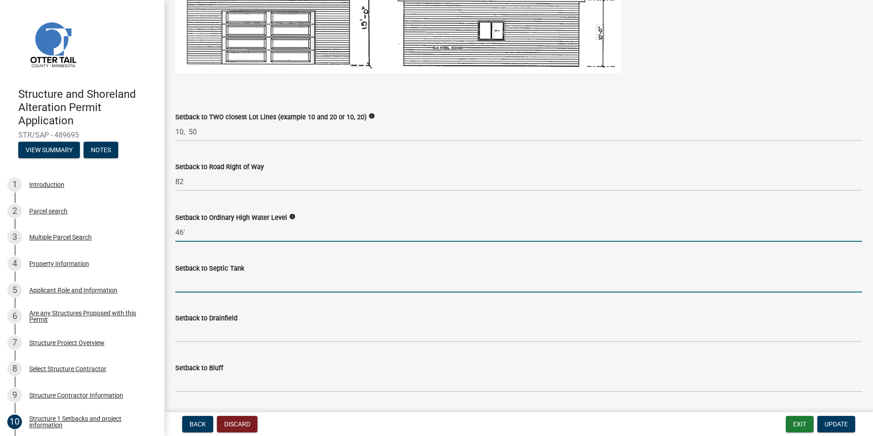
type input "46"
click at [192, 280] on input "Setback to Septic Tank" at bounding box center [518, 283] width 687 height 19
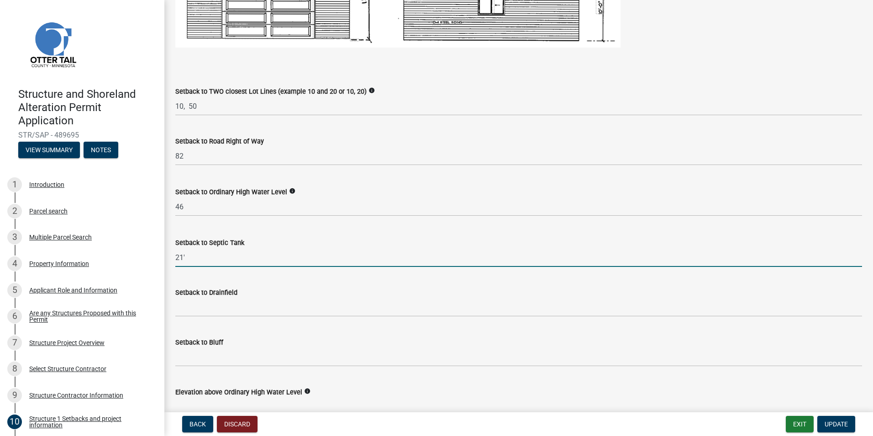
scroll to position [685, 0]
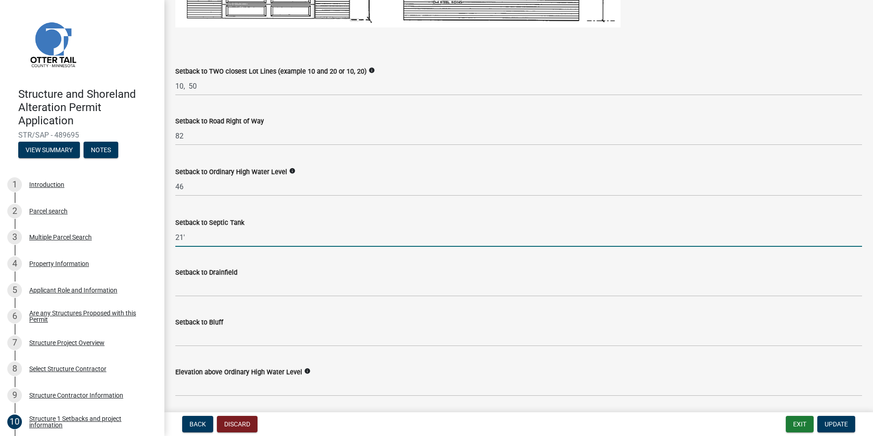
type input "21'"
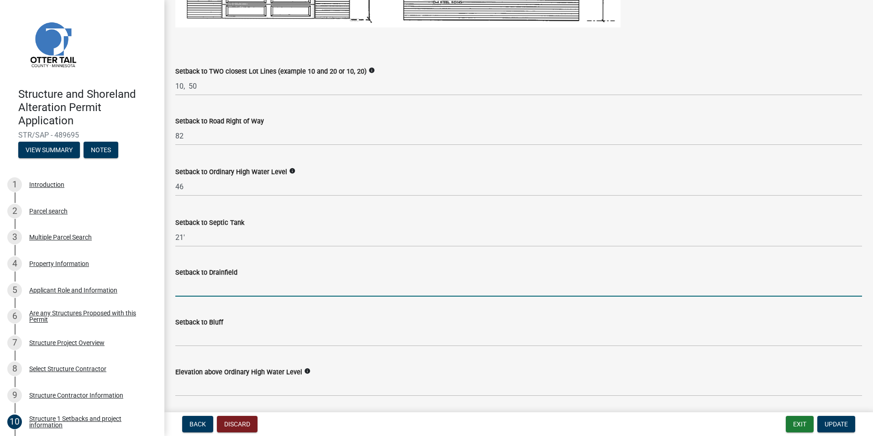
click at [182, 288] on input "Setback to Drainfield" at bounding box center [518, 287] width 687 height 19
type input "21'"
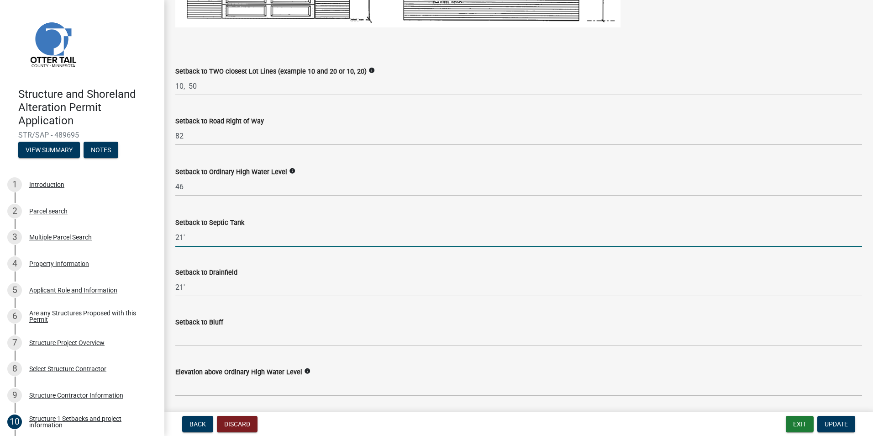
drag, startPoint x: 184, startPoint y: 236, endPoint x: 162, endPoint y: 234, distance: 22.4
click at [162, 234] on div "Structure and Shoreland Alteration Permit Application STR/SAP - 489695 View Sum…" at bounding box center [436, 218] width 873 height 436
drag, startPoint x: 189, startPoint y: 235, endPoint x: 169, endPoint y: 237, distance: 20.1
click at [169, 237] on div "Setback to Septic Tank 21'" at bounding box center [519, 225] width 701 height 42
click at [180, 235] on input "21'" at bounding box center [518, 237] width 687 height 19
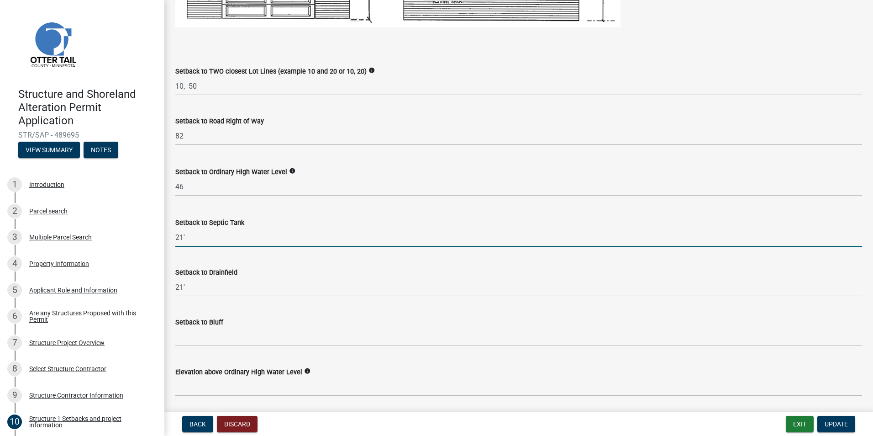
click at [193, 234] on input "21'" at bounding box center [518, 237] width 687 height 19
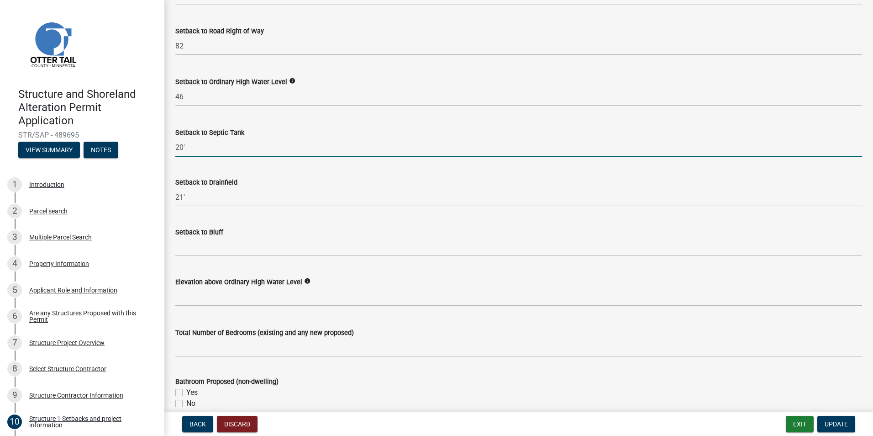
scroll to position [776, 0]
type input "20'"
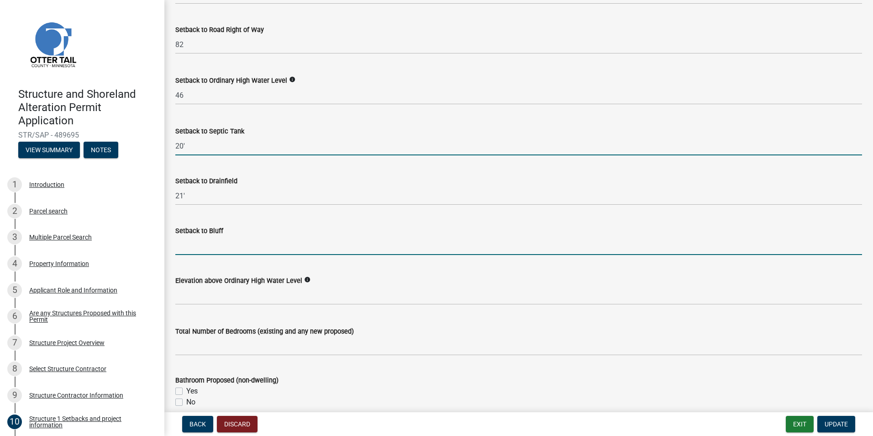
click at [191, 247] on input "Setback to Bluff" at bounding box center [518, 245] width 687 height 19
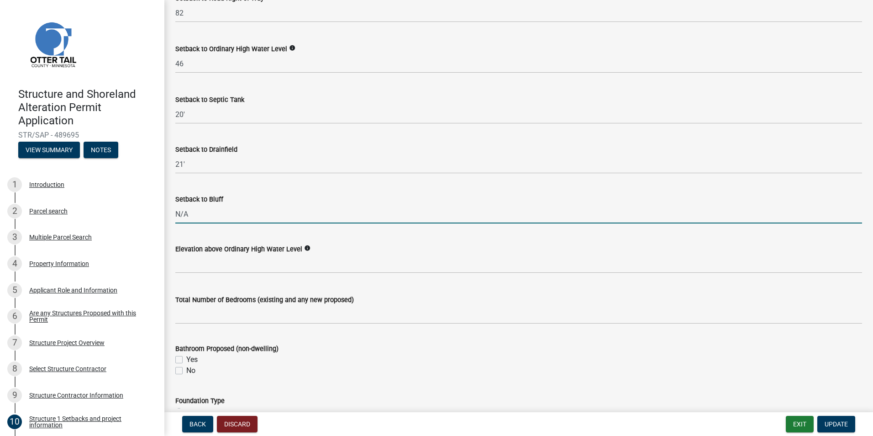
scroll to position [868, 0]
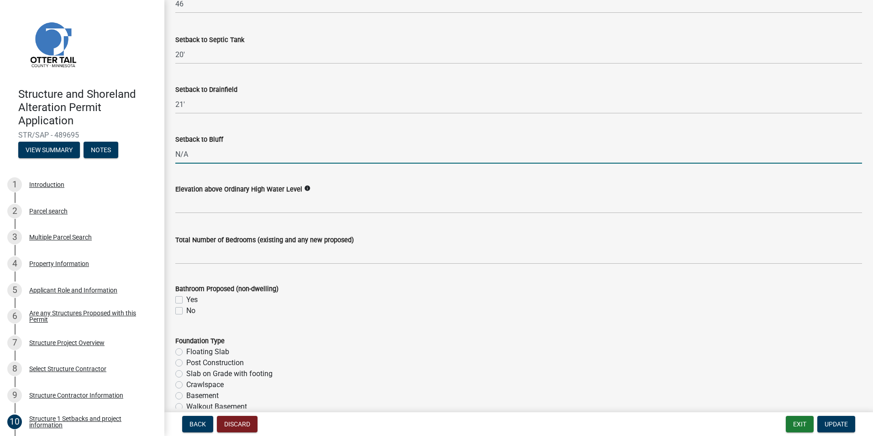
type input "N/A"
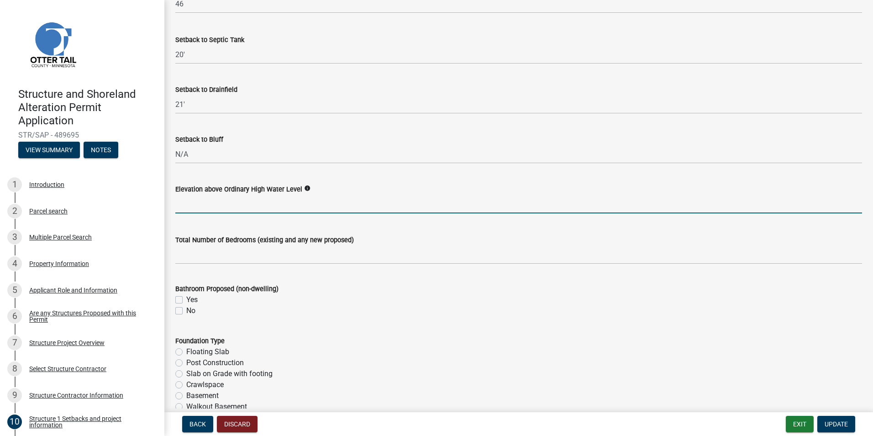
click at [210, 205] on input "text" at bounding box center [518, 204] width 687 height 19
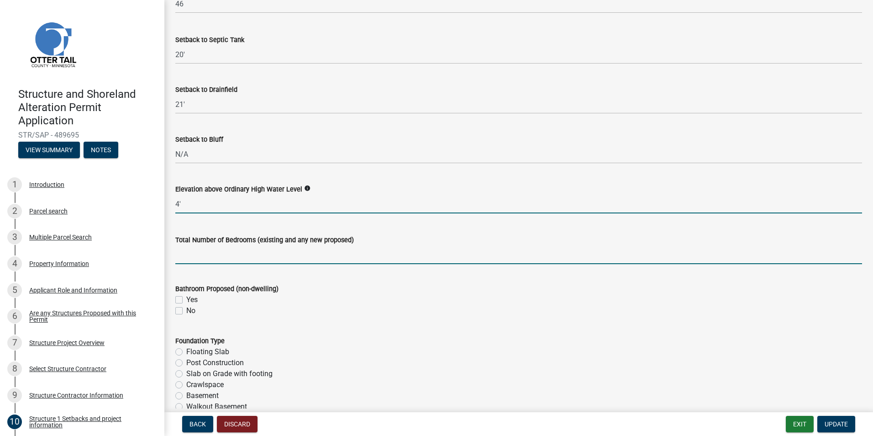
type input "4"
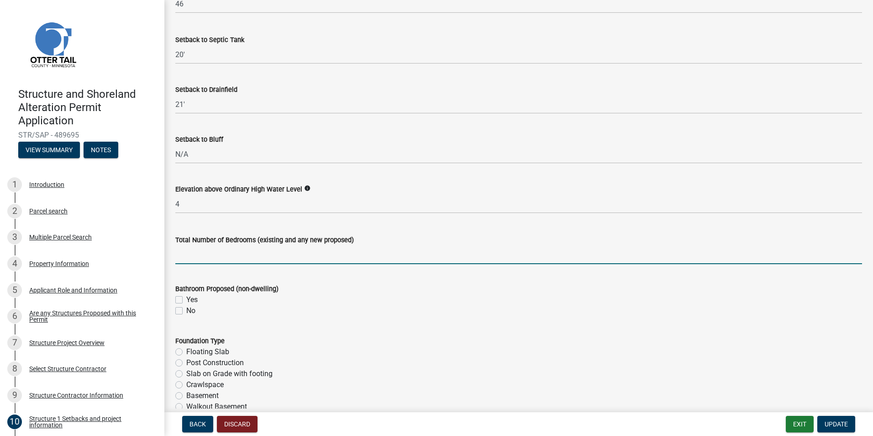
click at [192, 254] on input "text" at bounding box center [518, 254] width 687 height 19
type input "3"
click at [179, 314] on div "No" at bounding box center [518, 310] width 687 height 11
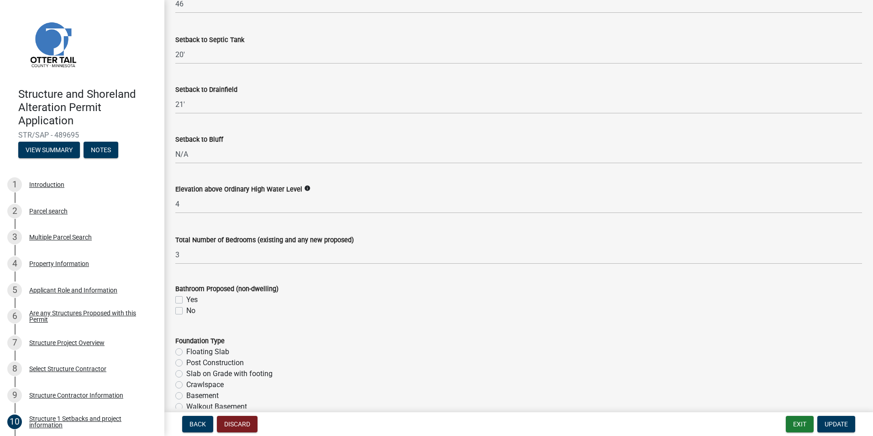
click at [186, 311] on label "No" at bounding box center [190, 310] width 9 height 11
click at [186, 311] on input "No" at bounding box center [189, 308] width 6 height 6
checkbox input "true"
checkbox input "false"
checkbox input "true"
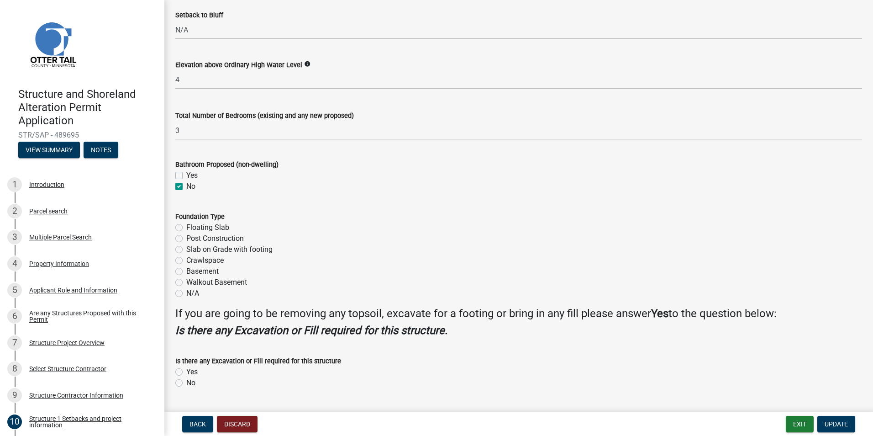
scroll to position [1005, 0]
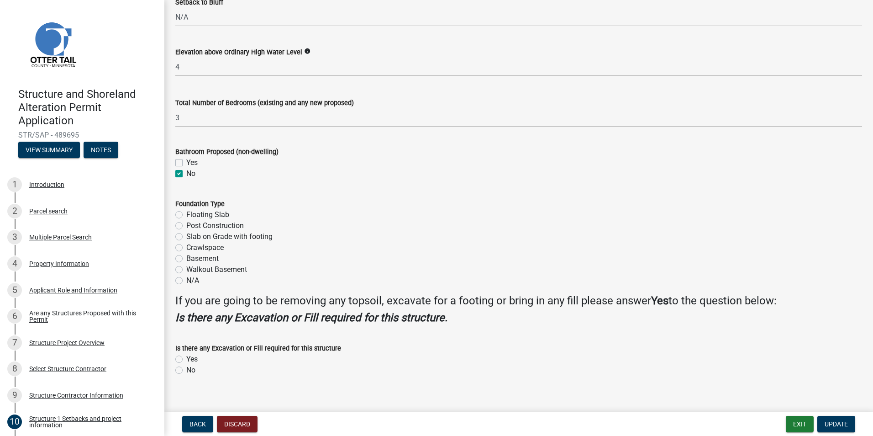
drag, startPoint x: 179, startPoint y: 235, endPoint x: 245, endPoint y: 256, distance: 69.0
click at [186, 236] on label "Slab on Grade with footing" at bounding box center [229, 236] width 86 height 11
click at [186, 236] on input "Slab on Grade with footing" at bounding box center [189, 234] width 6 height 6
radio input "true"
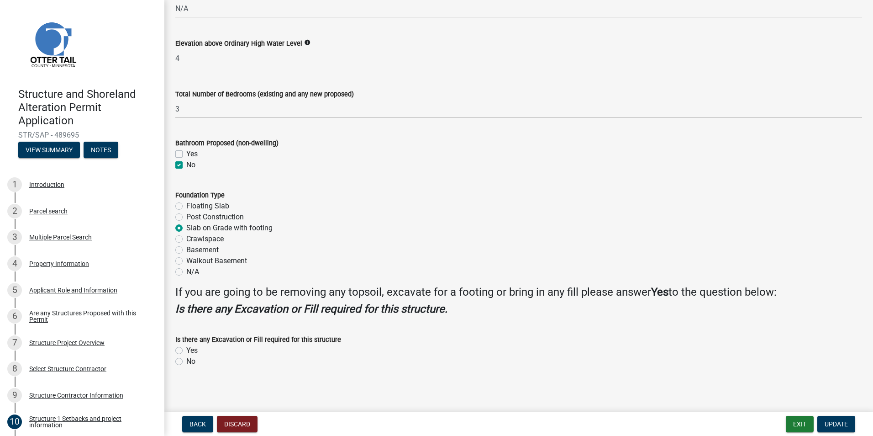
scroll to position [1016, 0]
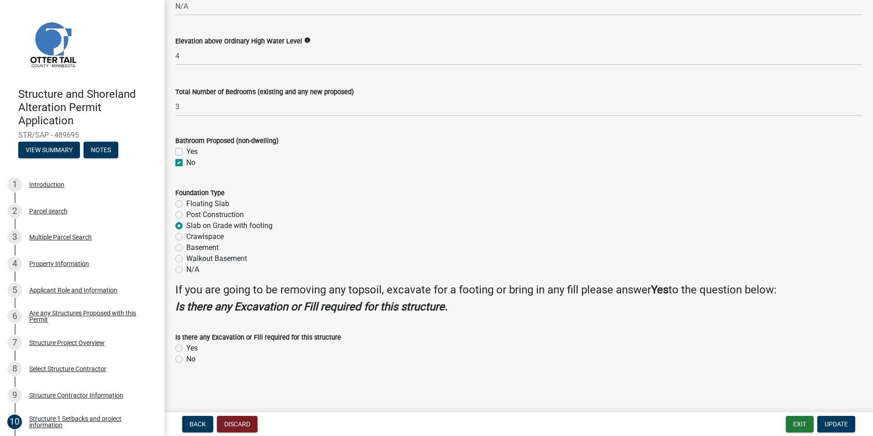
click at [186, 359] on label "No" at bounding box center [190, 359] width 9 height 11
click at [186, 359] on input "No" at bounding box center [189, 357] width 6 height 6
radio input "true"
click at [837, 423] on span "Update" at bounding box center [836, 423] width 23 height 7
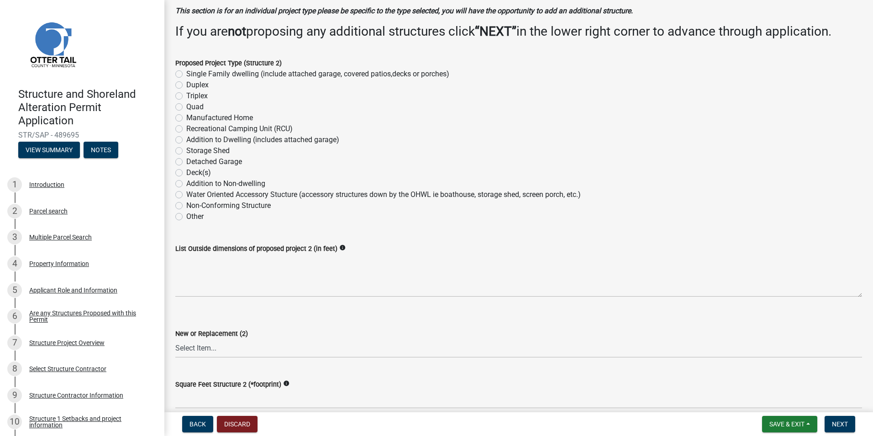
scroll to position [0, 0]
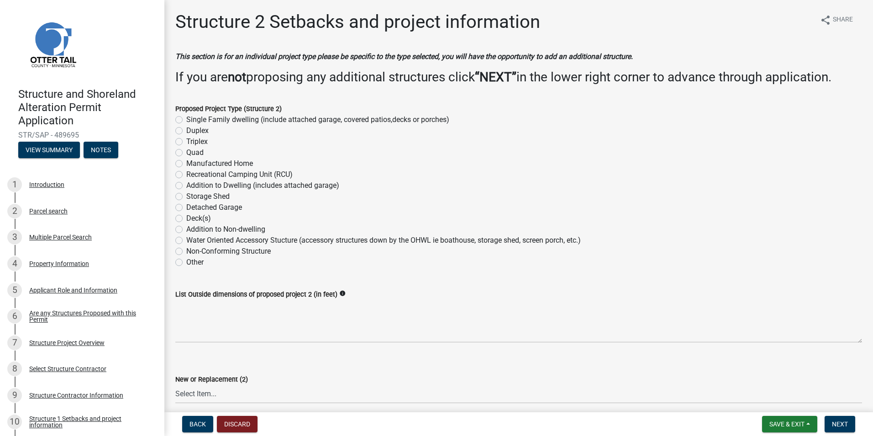
click at [186, 186] on label "Addition to Dwelling (includes attached garage)" at bounding box center [262, 185] width 153 height 11
click at [186, 186] on input "Addition to Dwelling (includes attached garage)" at bounding box center [189, 183] width 6 height 6
radio input "true"
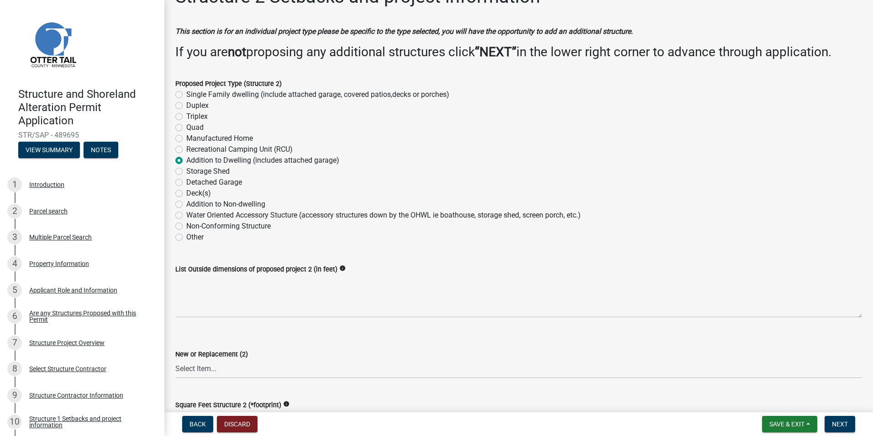
scroll to position [46, 0]
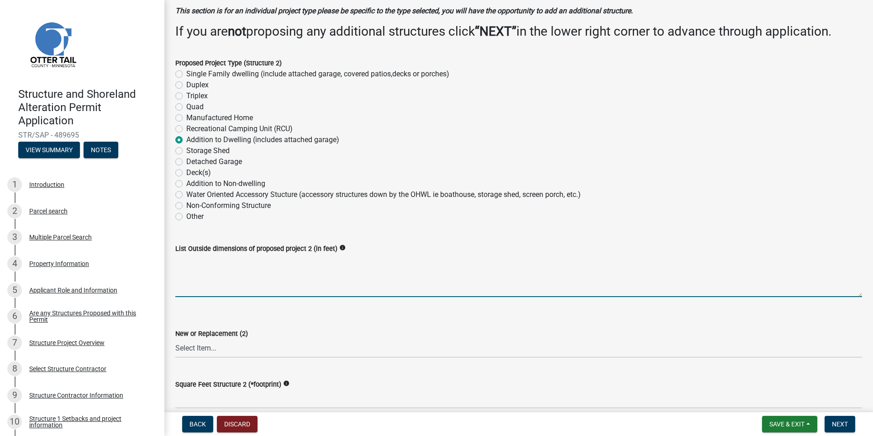
click at [187, 280] on textarea "List Outside dimensions of proposed project 2 (in feet)" at bounding box center [518, 275] width 687 height 43
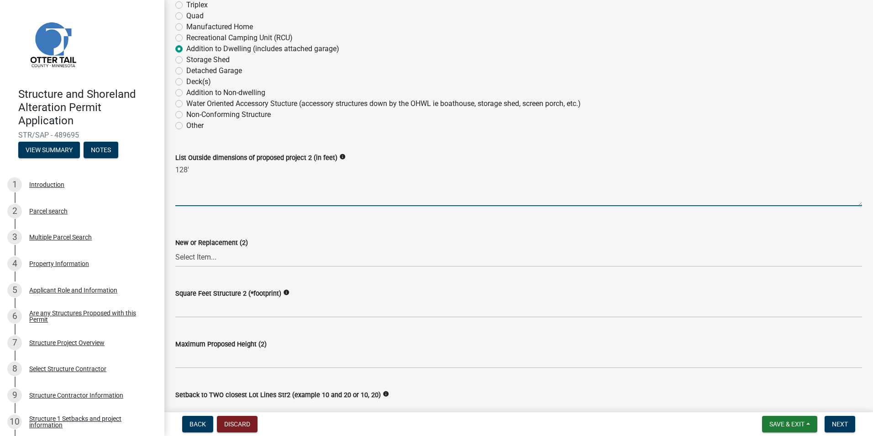
scroll to position [137, 0]
type textarea "128'"
click at [220, 256] on select "Select Item... New Replacement" at bounding box center [518, 257] width 687 height 19
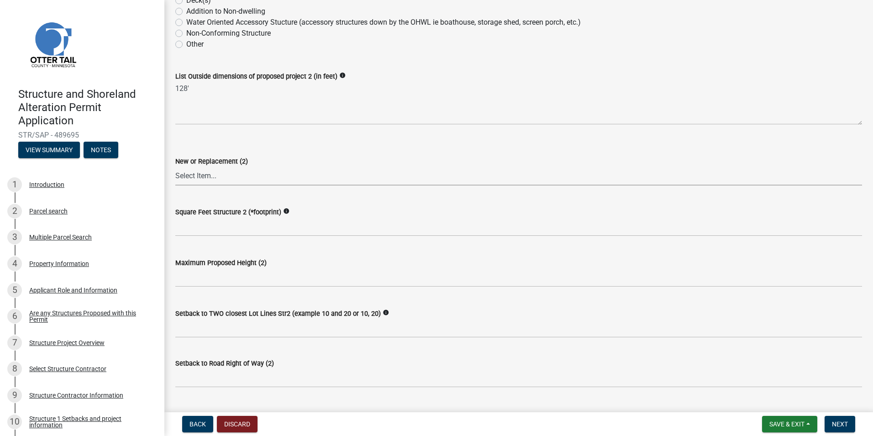
scroll to position [228, 0]
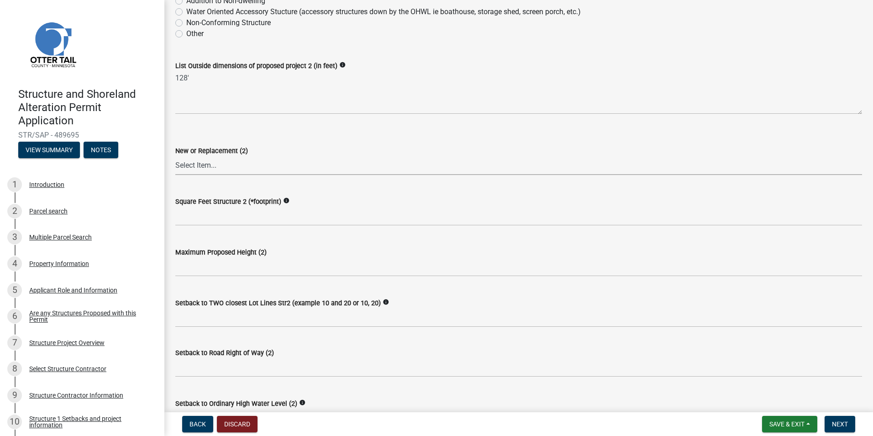
click at [214, 171] on select "Select Item... New Replacement" at bounding box center [518, 165] width 687 height 19
click at [175, 156] on select "Select Item... New Replacement" at bounding box center [518, 165] width 687 height 19
select select "c185e313-3403-4239-bd61-bb563c58a77a"
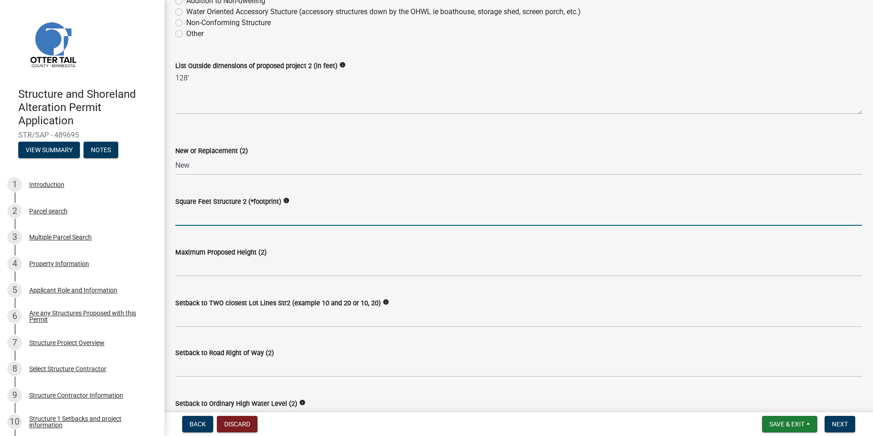
click at [182, 220] on input "text" at bounding box center [518, 216] width 687 height 19
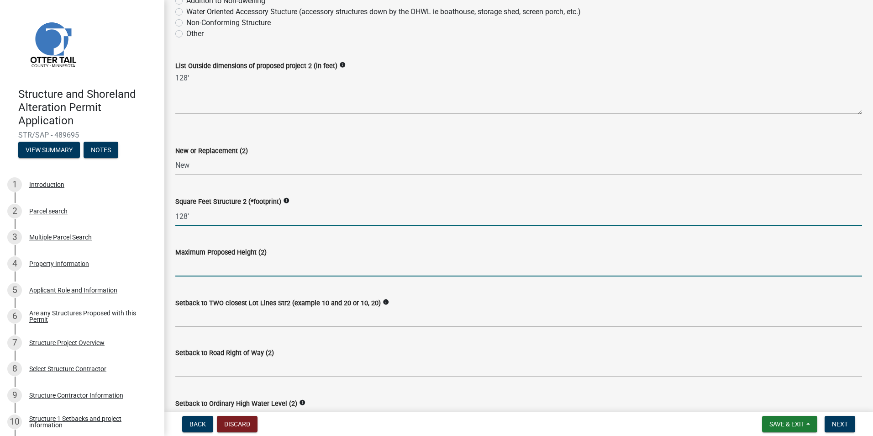
type input "128"
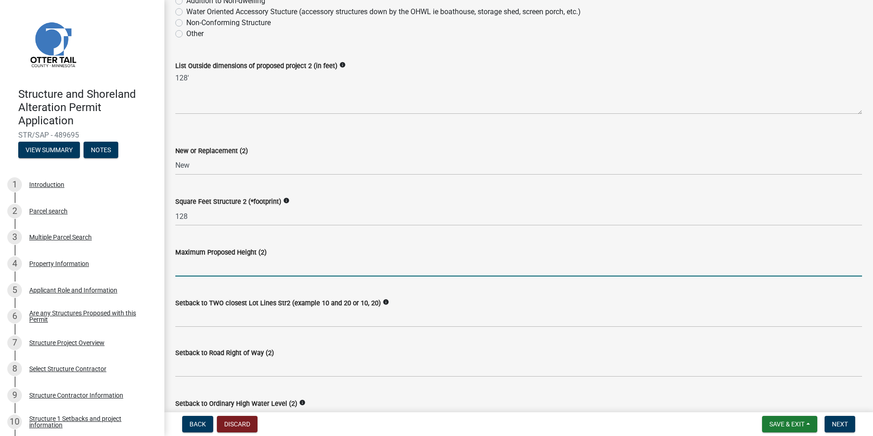
click at [200, 272] on input "text" at bounding box center [518, 267] width 687 height 19
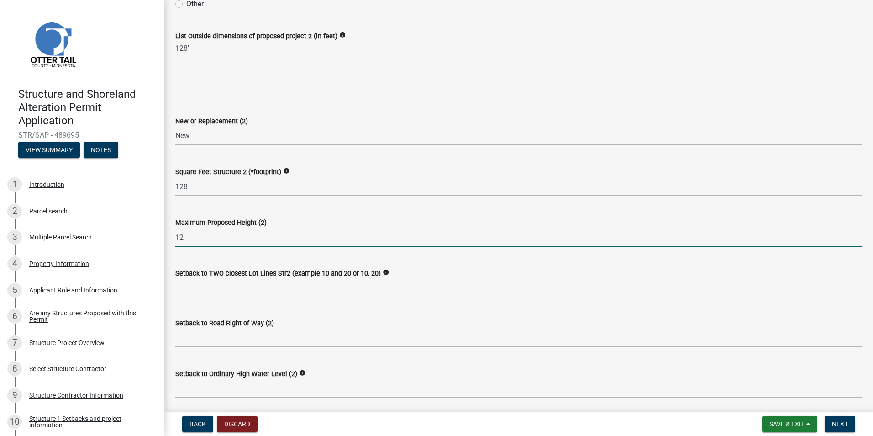
scroll to position [274, 0]
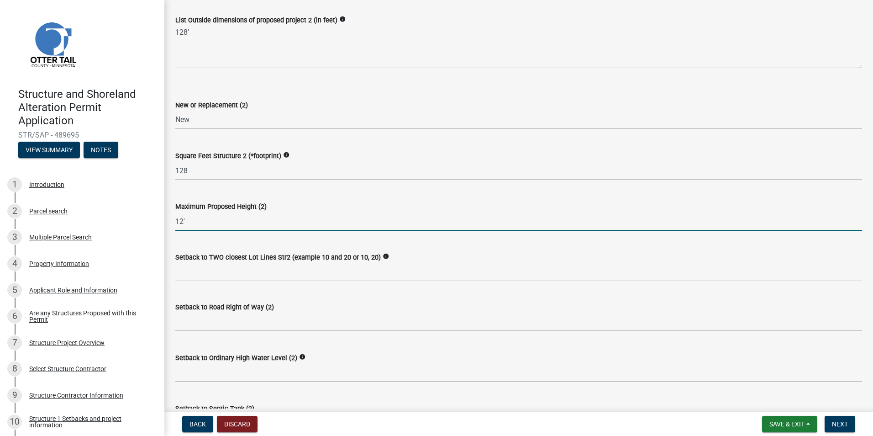
click at [182, 221] on input "12'" at bounding box center [518, 221] width 687 height 19
type input "14"
click at [345, 160] on div "Square Feet Structure 2 (*footprint) info" at bounding box center [518, 155] width 687 height 11
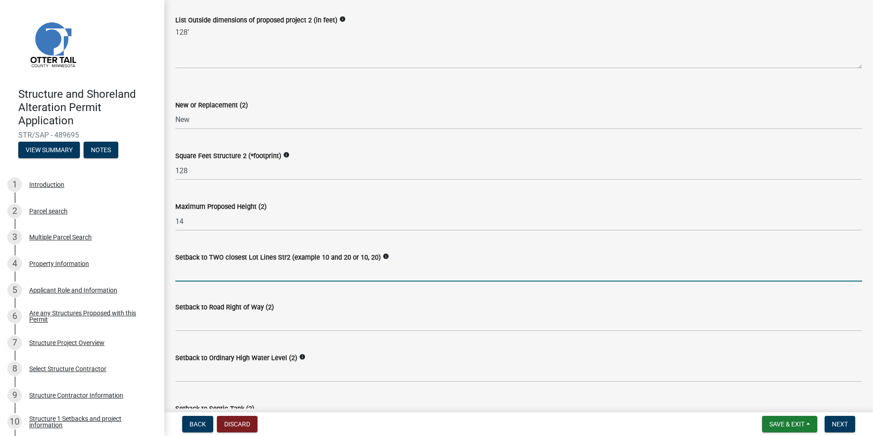
click at [182, 274] on input "Setback to TWO closest Lot Lines Str2 (example 10 and 20 or 10, 20)" at bounding box center [518, 272] width 687 height 19
type input "10, 49"
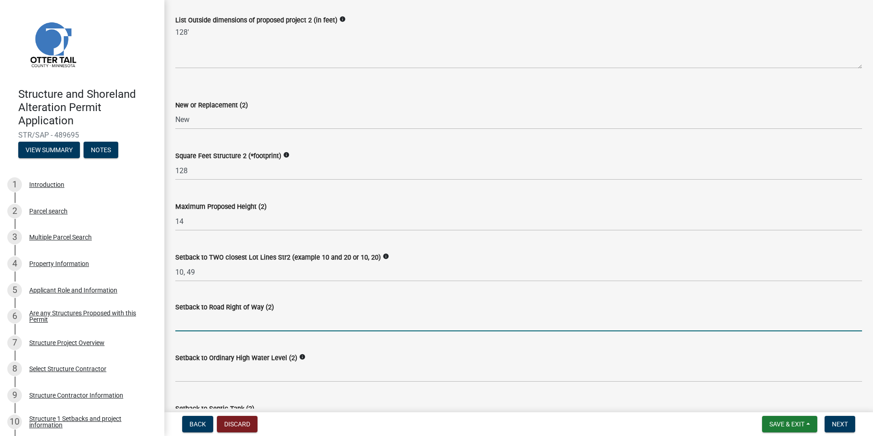
click at [177, 322] on input "text" at bounding box center [518, 321] width 687 height 19
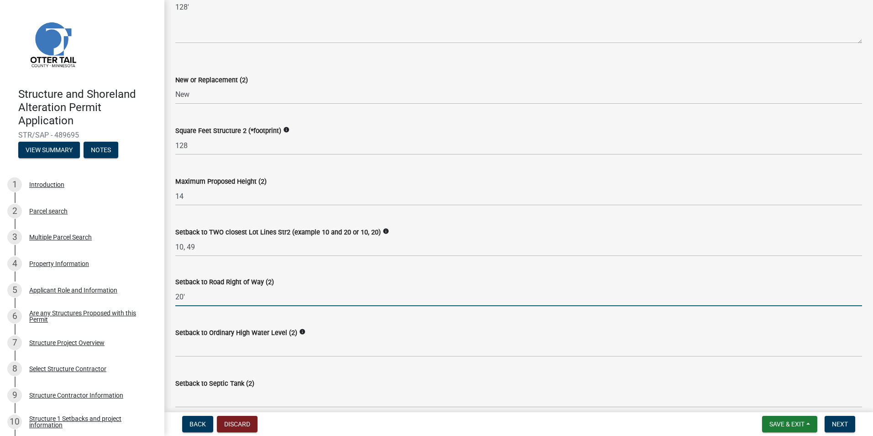
scroll to position [365, 0]
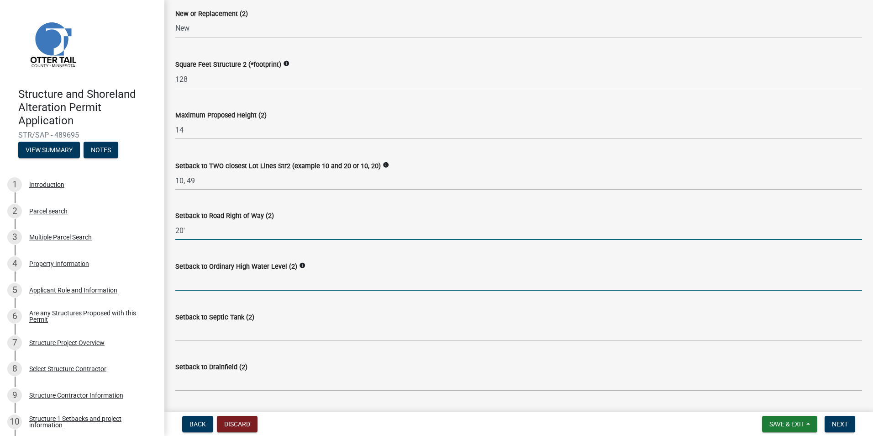
type input "20"
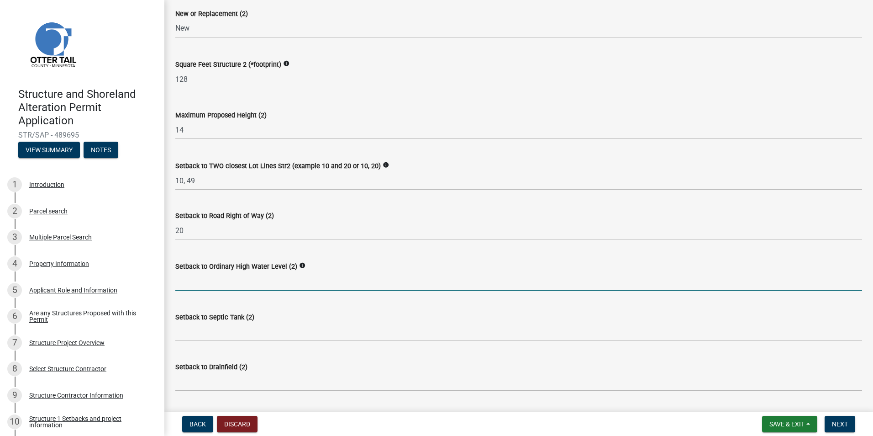
click at [185, 282] on input "text" at bounding box center [518, 281] width 687 height 19
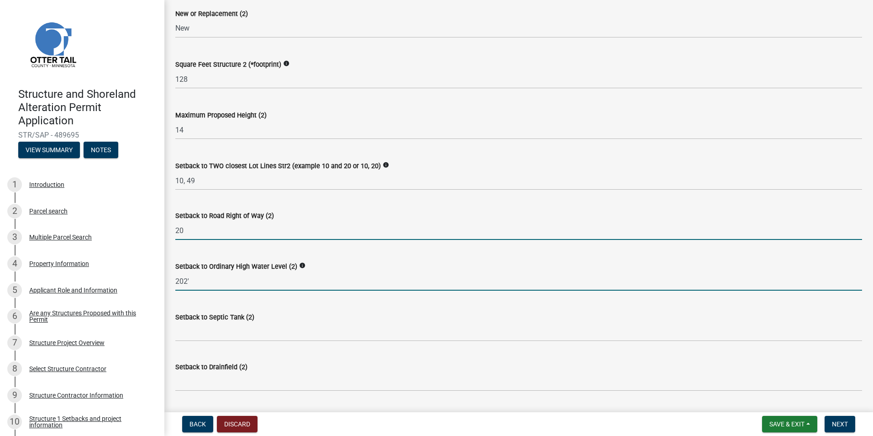
type input "202"
click at [182, 227] on input "20" at bounding box center [518, 230] width 687 height 19
type input "20"
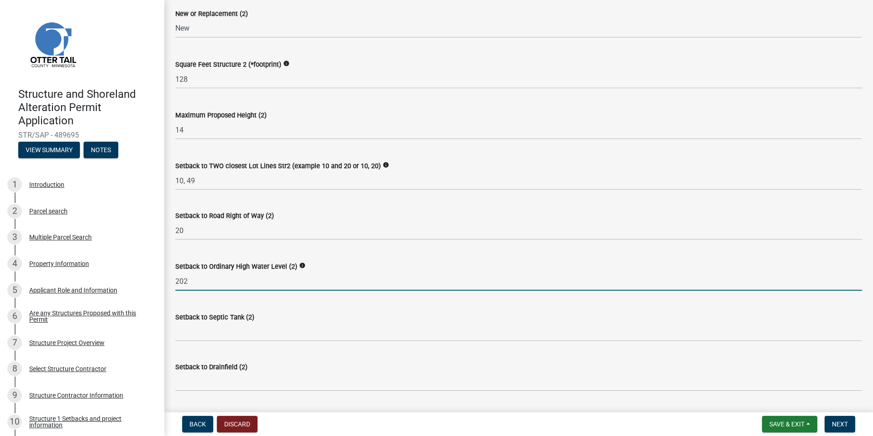
click at [191, 278] on input "202" at bounding box center [518, 281] width 687 height 19
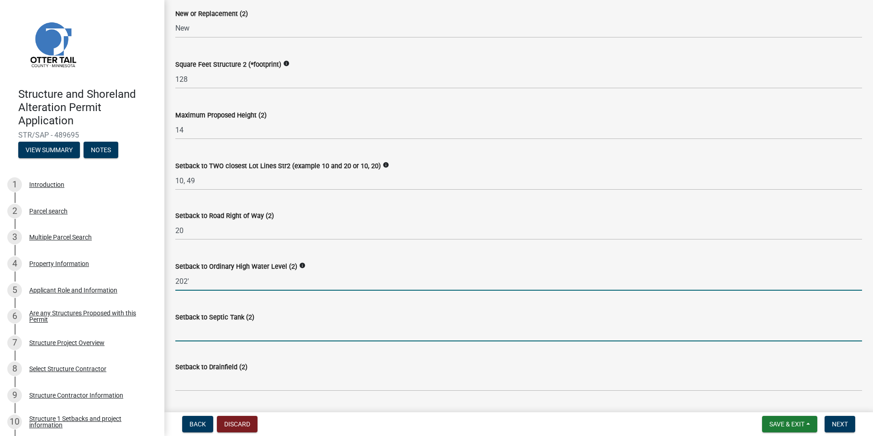
type input "202"
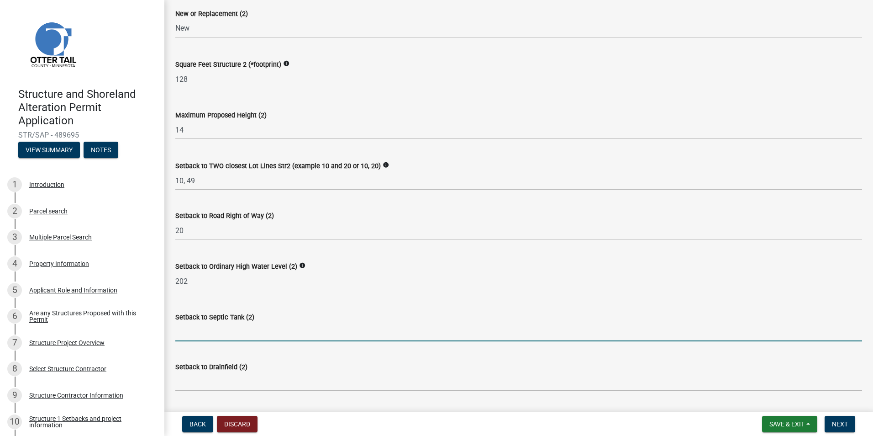
click at [177, 336] on input "Setback to Septic Tank (2)" at bounding box center [518, 331] width 687 height 19
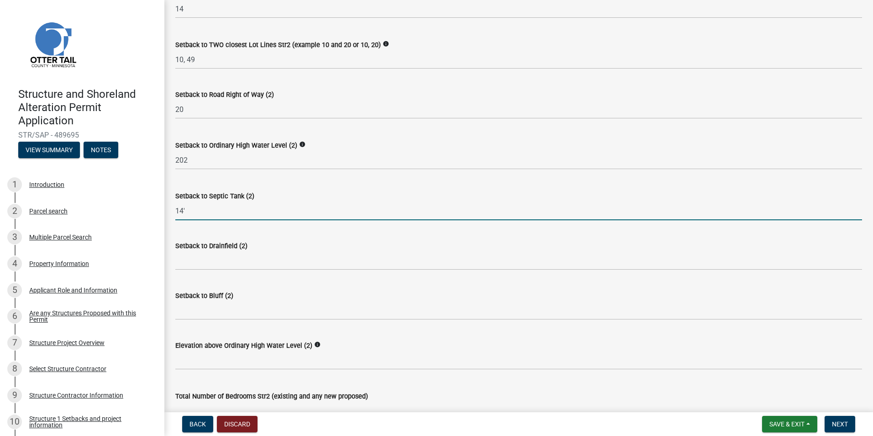
scroll to position [502, 0]
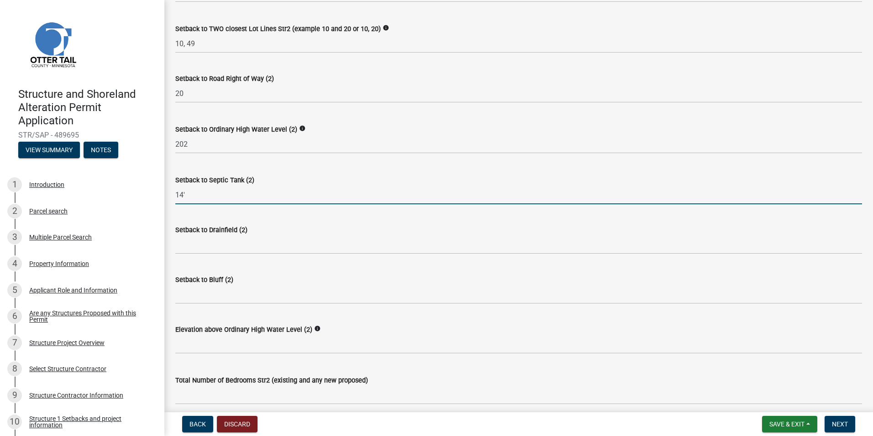
type input "14'"
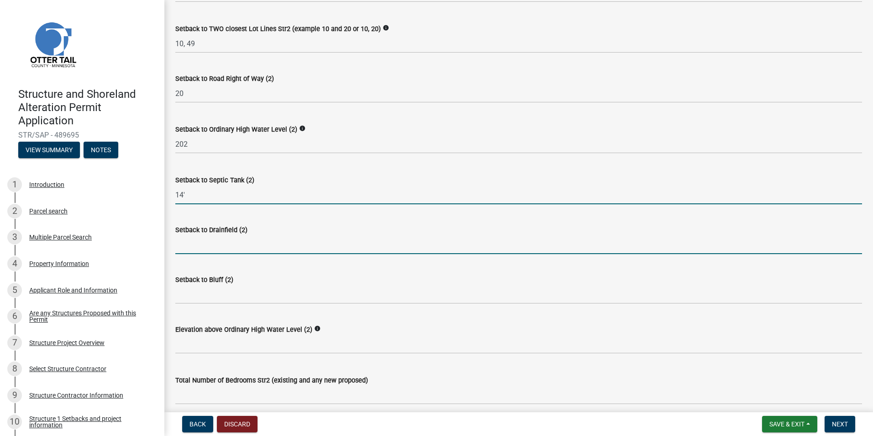
click at [179, 247] on input "Setback to Drainfield (2)" at bounding box center [518, 244] width 687 height 19
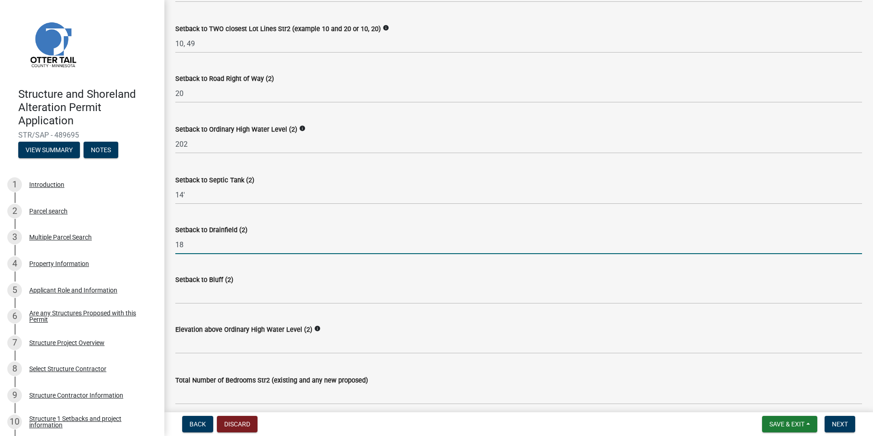
type input "18"
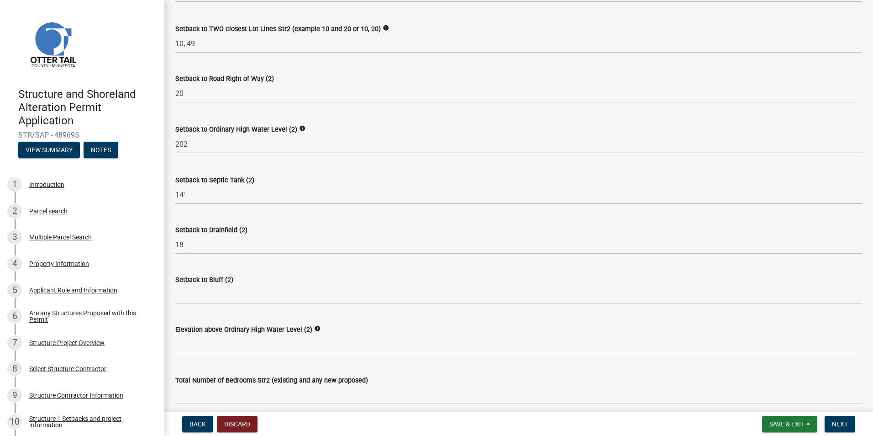
click at [322, 268] on div "Setback to Bluff (2)" at bounding box center [518, 282] width 687 height 42
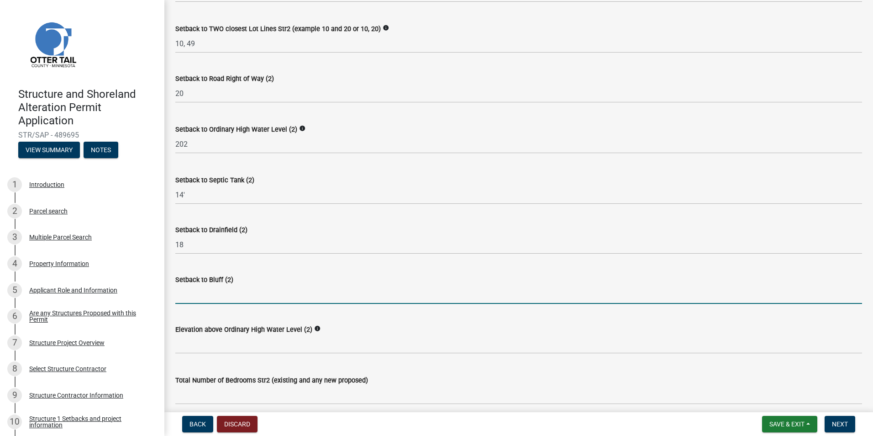
click at [178, 295] on input "Setback to Bluff (2)" at bounding box center [518, 294] width 687 height 19
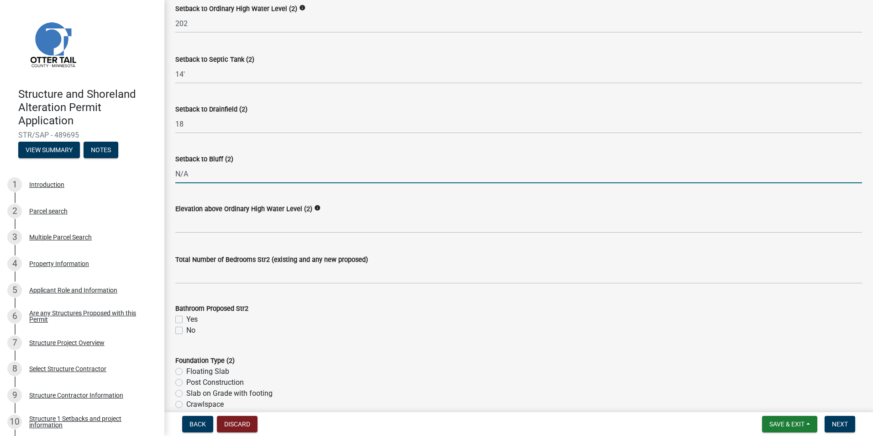
scroll to position [639, 0]
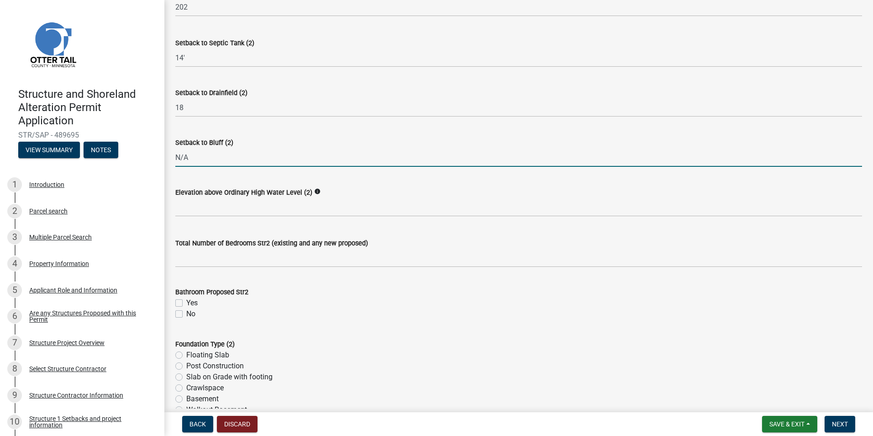
type input "N/A"
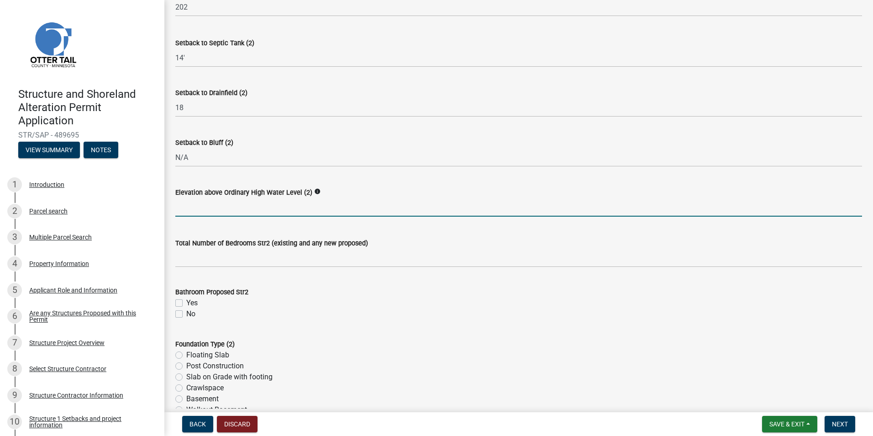
click at [183, 208] on input "text" at bounding box center [518, 207] width 687 height 19
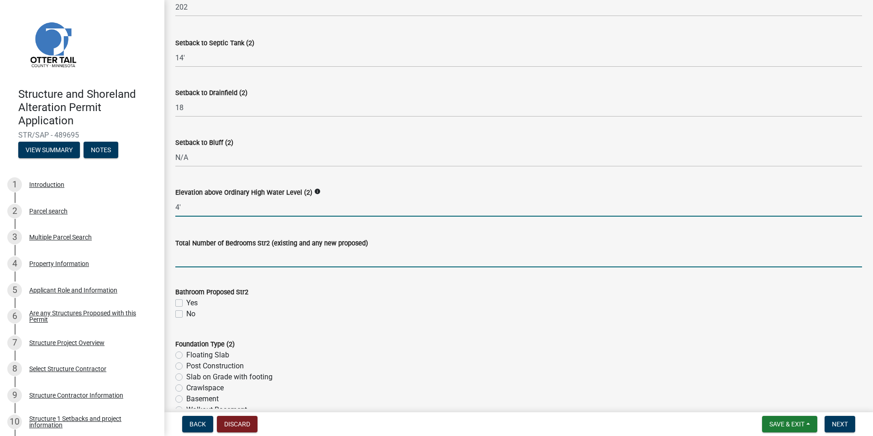
type input "4"
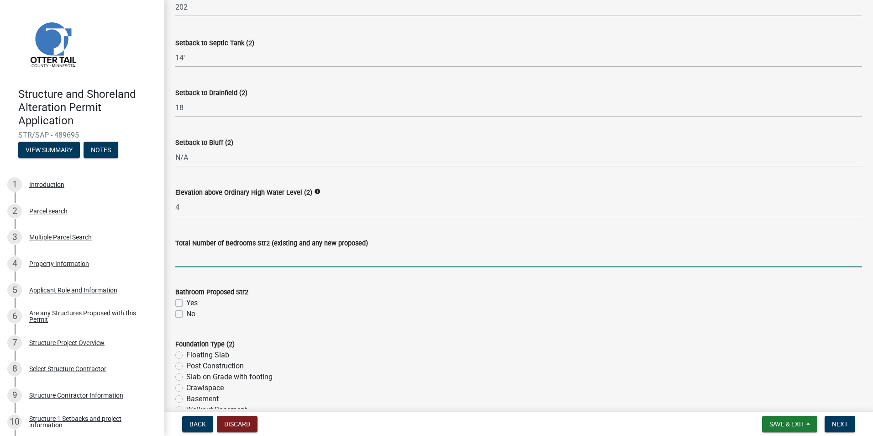
click at [185, 258] on input "text" at bounding box center [518, 257] width 687 height 19
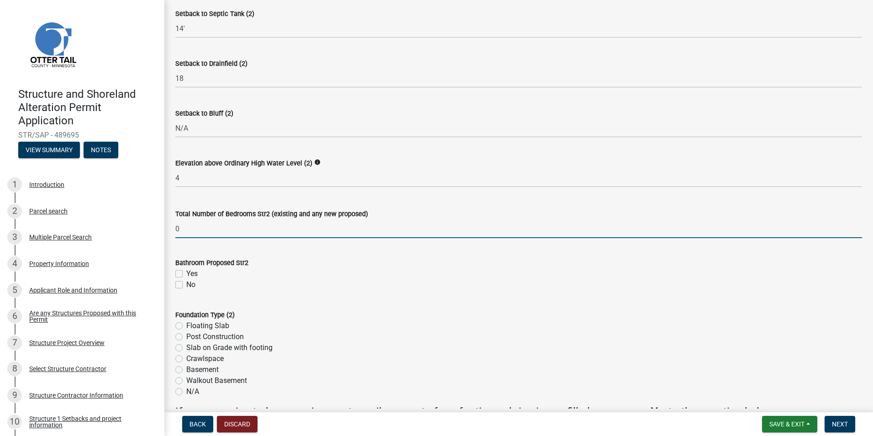
scroll to position [685, 0]
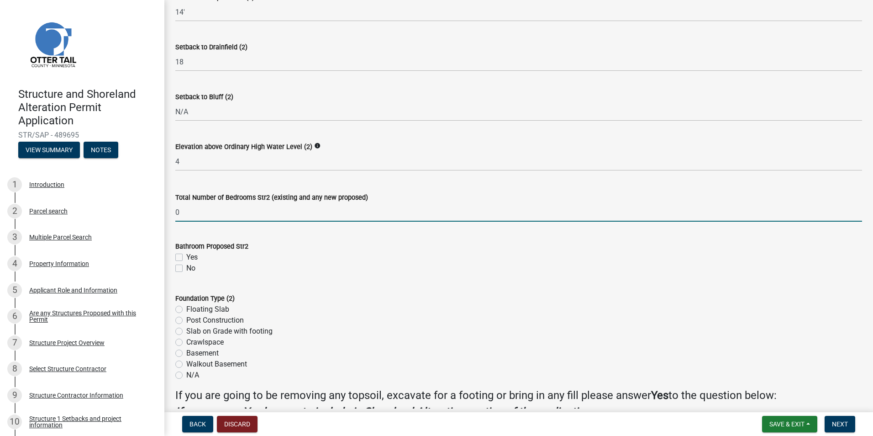
type input "0"
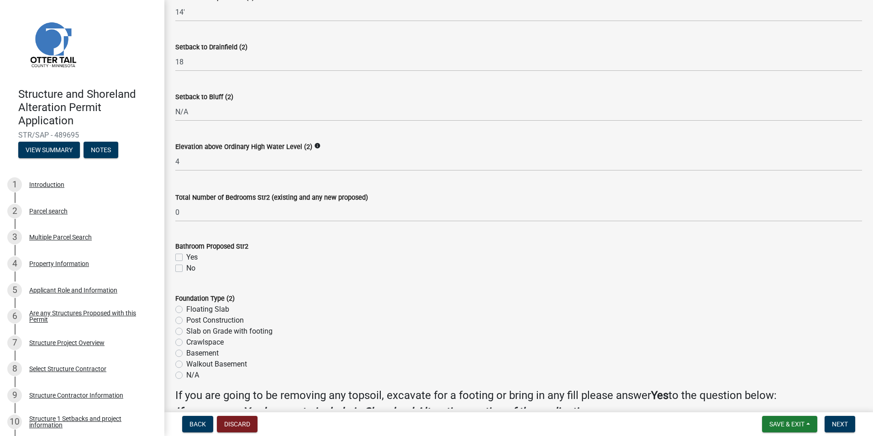
click at [183, 269] on div "No" at bounding box center [518, 268] width 687 height 11
click at [186, 266] on label "No" at bounding box center [190, 268] width 9 height 11
click at [186, 266] on input "No" at bounding box center [189, 266] width 6 height 6
checkbox input "true"
checkbox input "false"
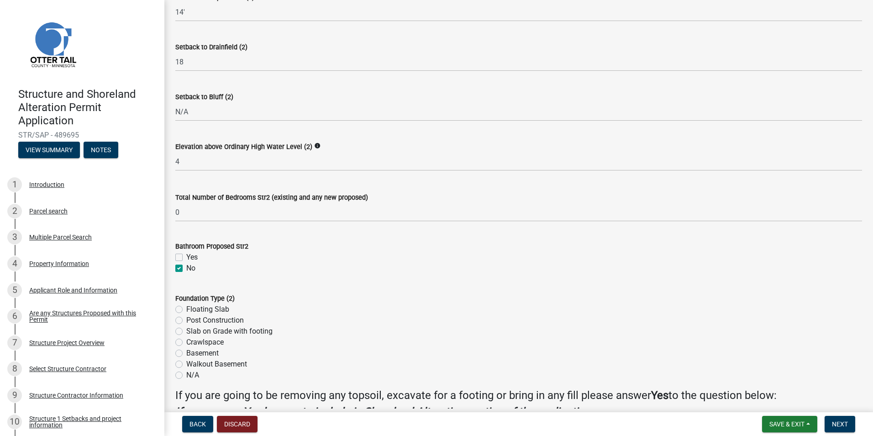
checkbox input "true"
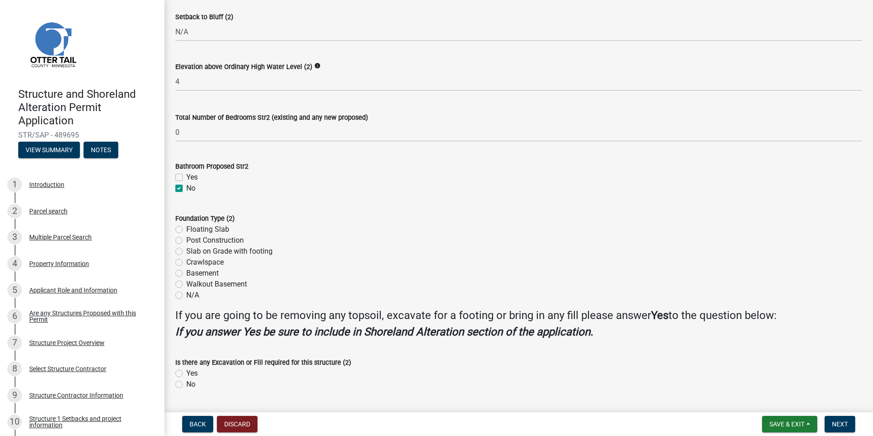
scroll to position [776, 0]
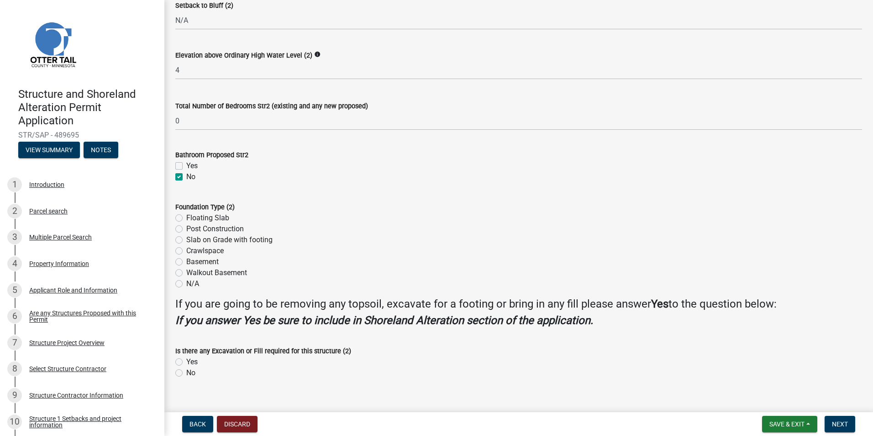
click at [186, 219] on label "Floating Slab" at bounding box center [207, 217] width 43 height 11
click at [186, 218] on input "Floating Slab" at bounding box center [189, 215] width 6 height 6
radio input "true"
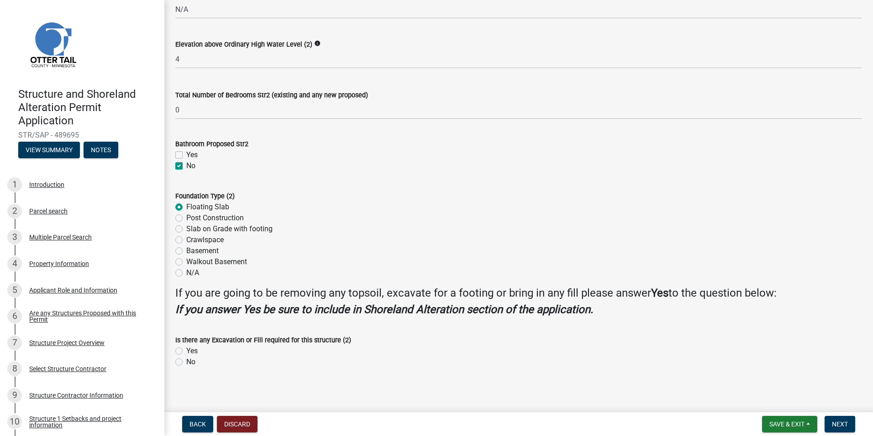
scroll to position [790, 0]
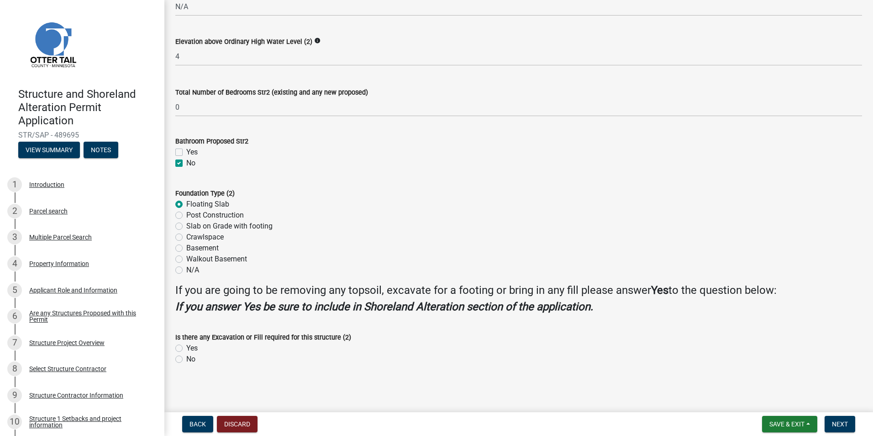
click at [186, 359] on label "No" at bounding box center [190, 359] width 9 height 11
click at [186, 359] on input "No" at bounding box center [189, 357] width 6 height 6
radio input "true"
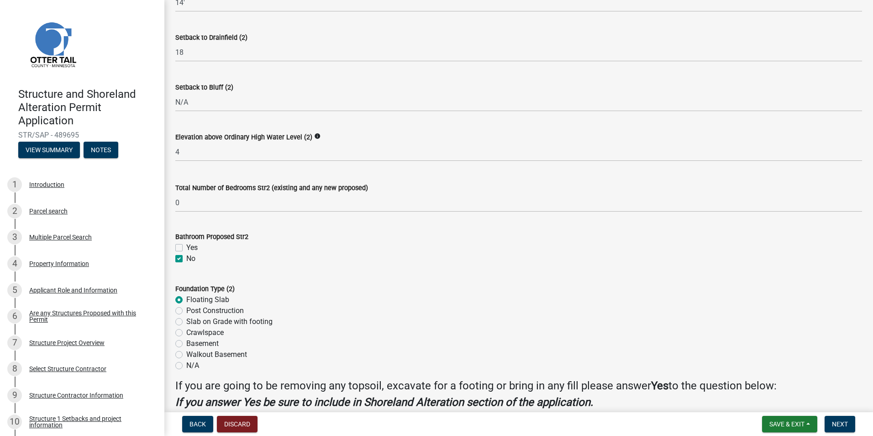
scroll to position [744, 0]
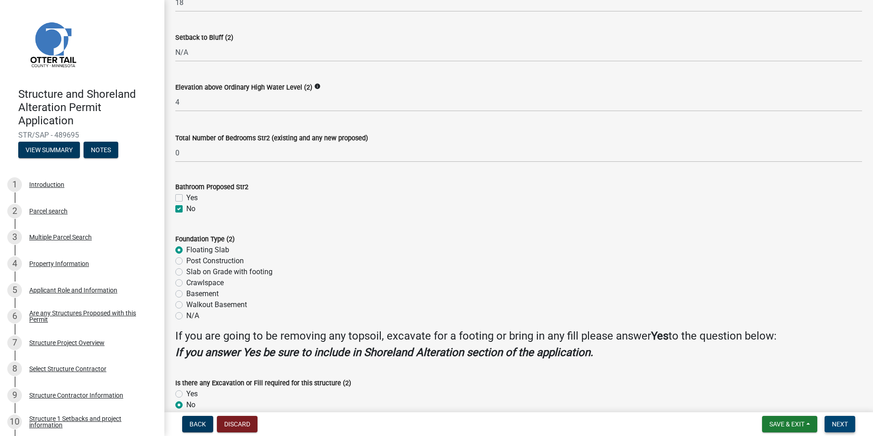
drag, startPoint x: 839, startPoint y: 422, endPoint x: 831, endPoint y: 417, distance: 9.1
click at [838, 422] on span "Next" at bounding box center [840, 423] width 16 height 7
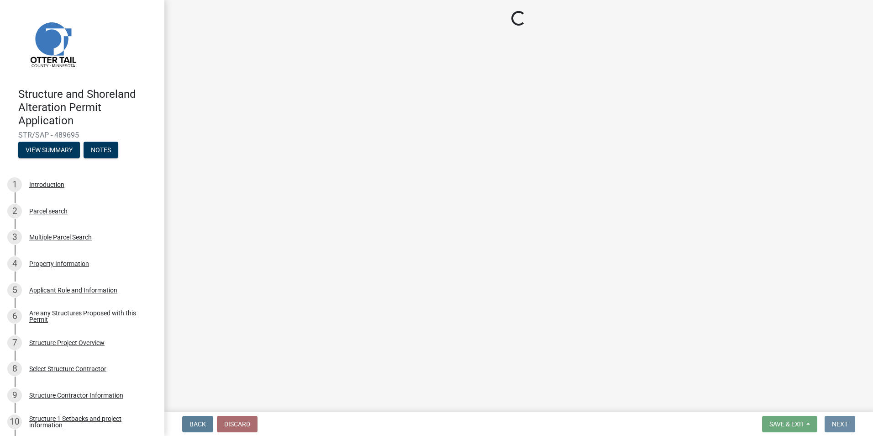
scroll to position [0, 0]
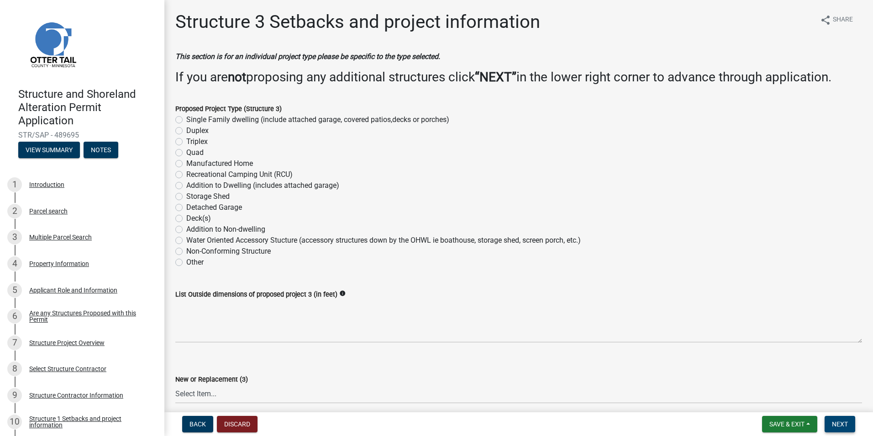
click at [842, 427] on span "Next" at bounding box center [840, 423] width 16 height 7
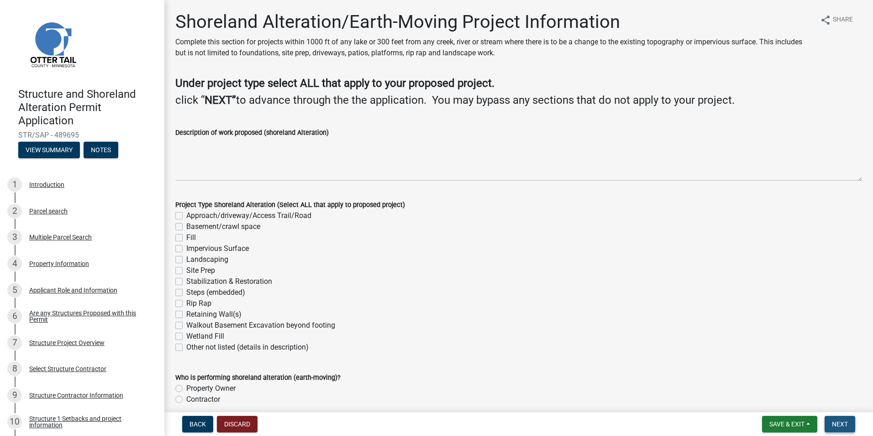
click at [841, 425] on span "Next" at bounding box center [840, 423] width 16 height 7
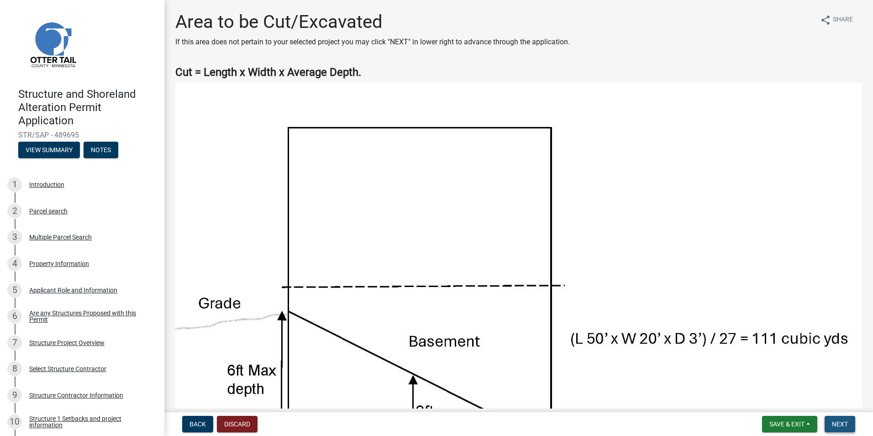
click at [838, 423] on span "Next" at bounding box center [840, 423] width 16 height 7
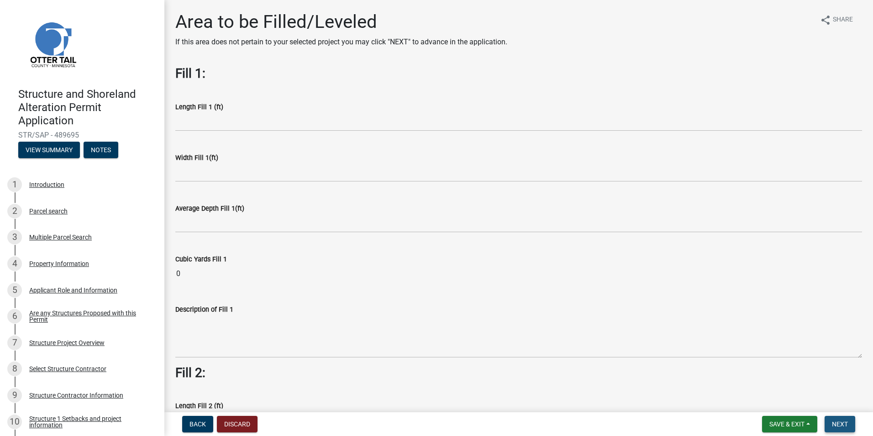
click at [843, 423] on span "Next" at bounding box center [840, 423] width 16 height 7
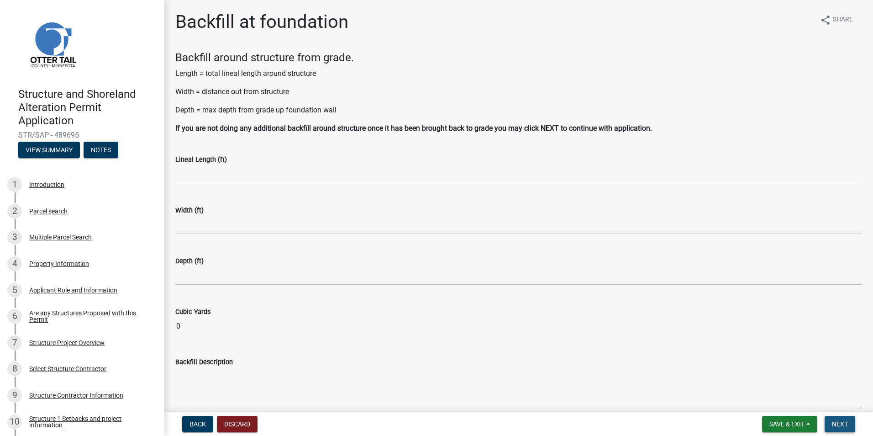
click at [843, 423] on span "Next" at bounding box center [840, 423] width 16 height 7
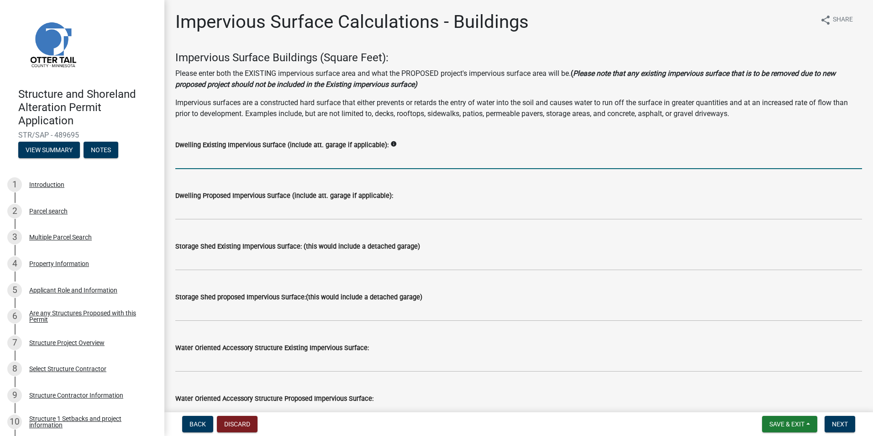
click at [223, 157] on input "text" at bounding box center [518, 159] width 687 height 19
type input "1831"
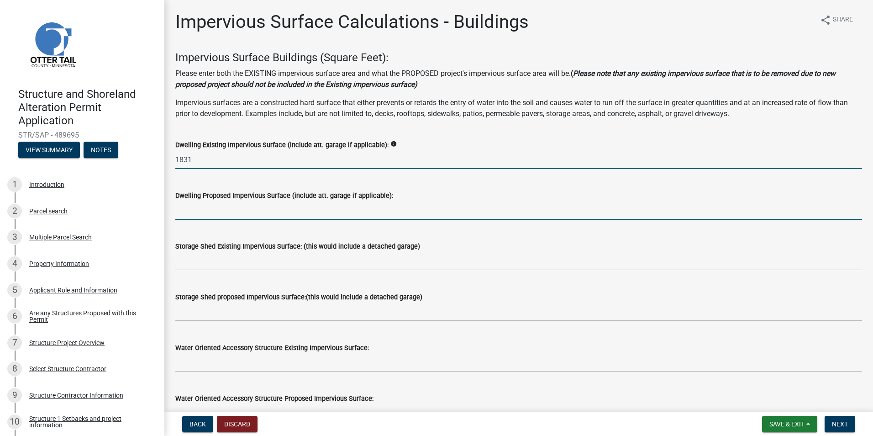
click at [199, 213] on input "text" at bounding box center [518, 210] width 687 height 19
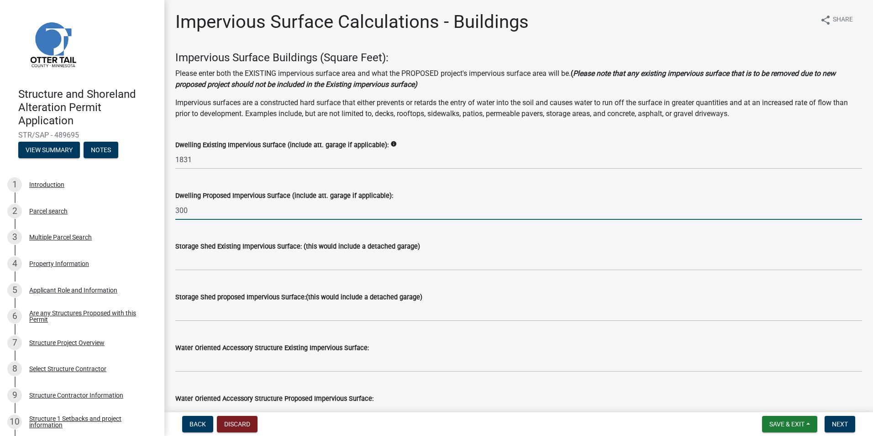
type input "300"
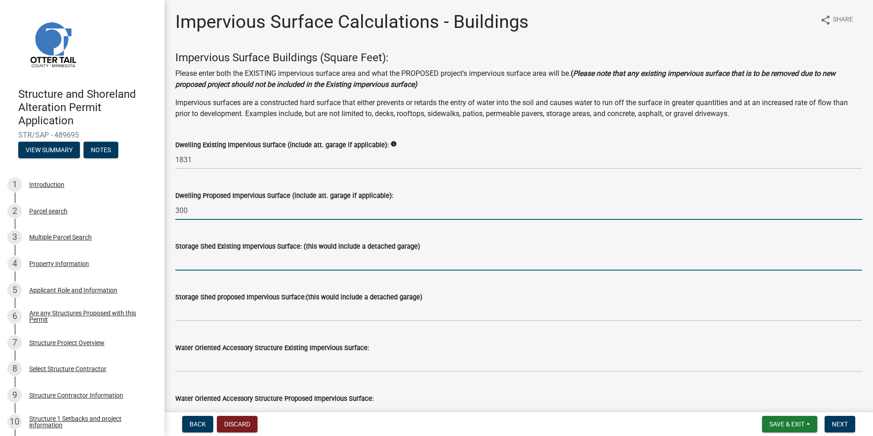
click at [180, 267] on input "text" at bounding box center [518, 261] width 687 height 19
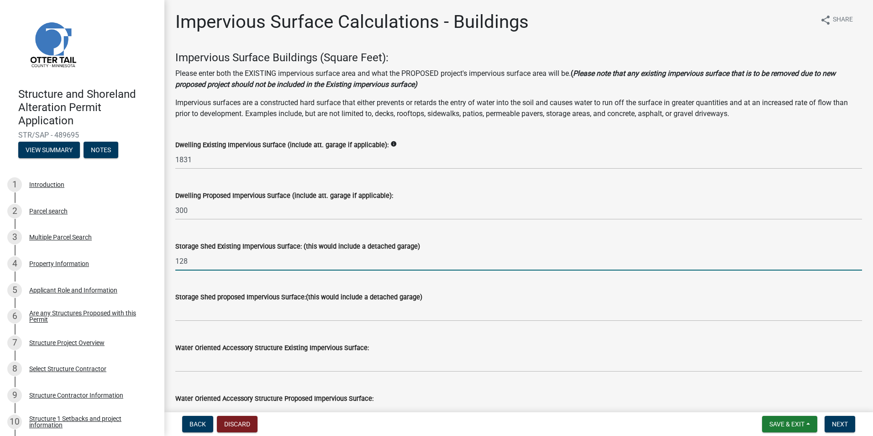
type input "128"
click at [507, 248] on div "Storage Shed Existing Impervious Surface: (this would include a detached garage)" at bounding box center [518, 246] width 687 height 11
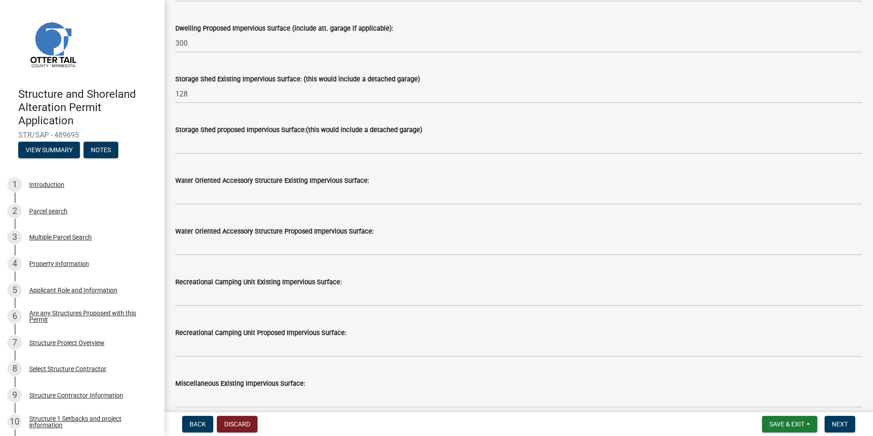
scroll to position [183, 0]
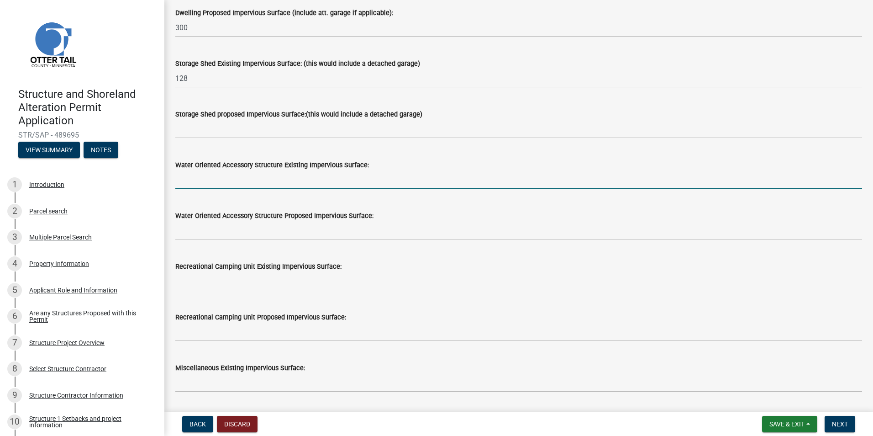
click at [217, 185] on input "text" at bounding box center [518, 179] width 687 height 19
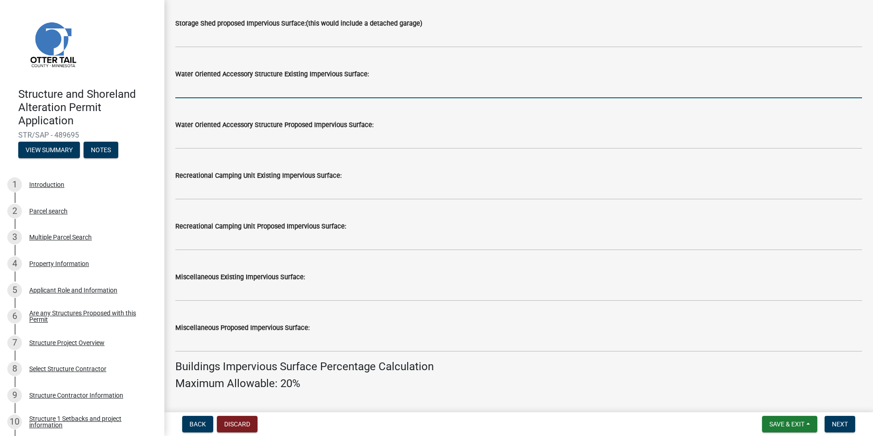
scroll to position [274, 0]
click at [849, 423] on button "Next" at bounding box center [840, 424] width 31 height 16
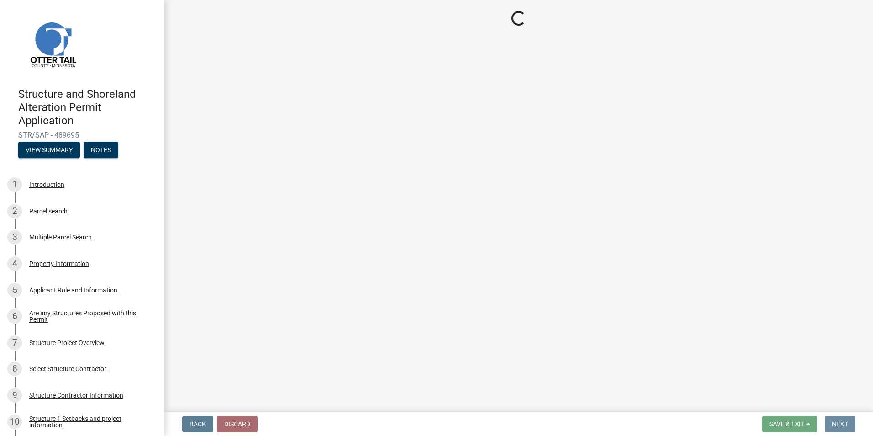
scroll to position [0, 0]
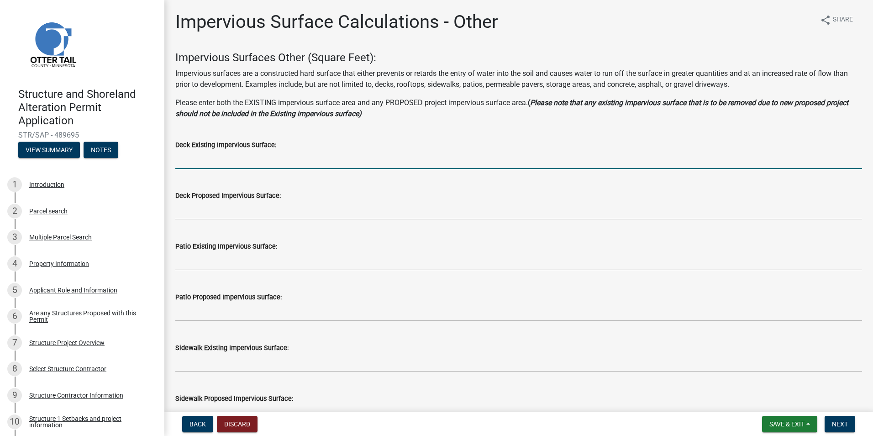
click at [196, 161] on input "text" at bounding box center [518, 159] width 687 height 19
type input "340"
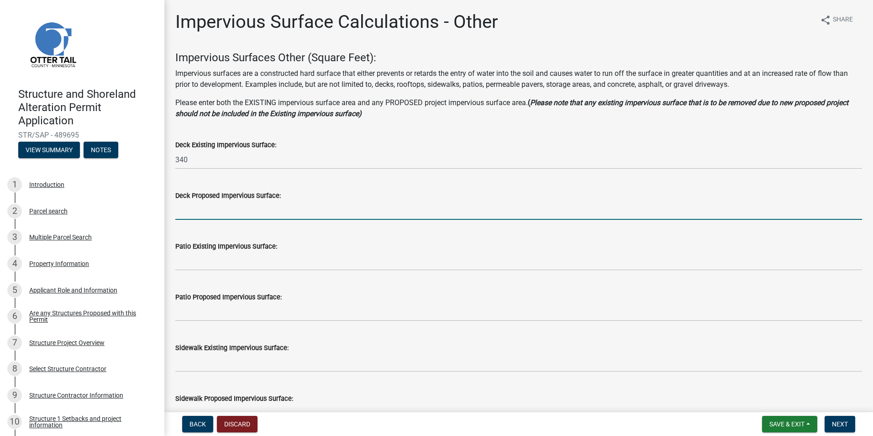
click at [188, 212] on input "text" at bounding box center [518, 210] width 687 height 19
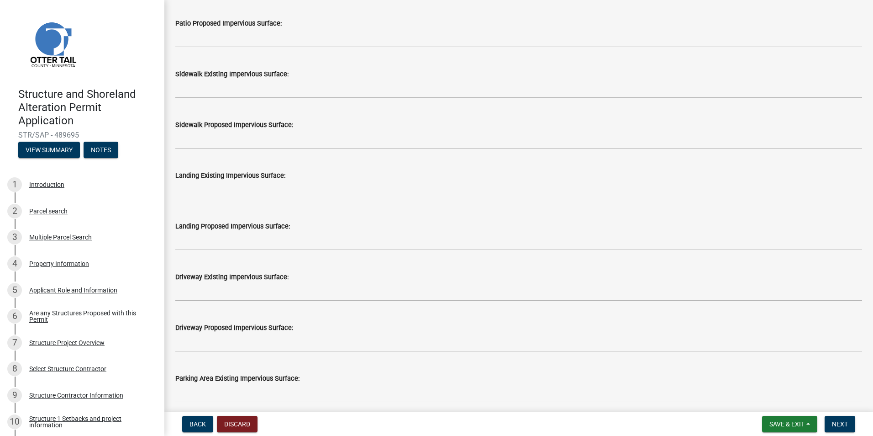
scroll to position [274, 0]
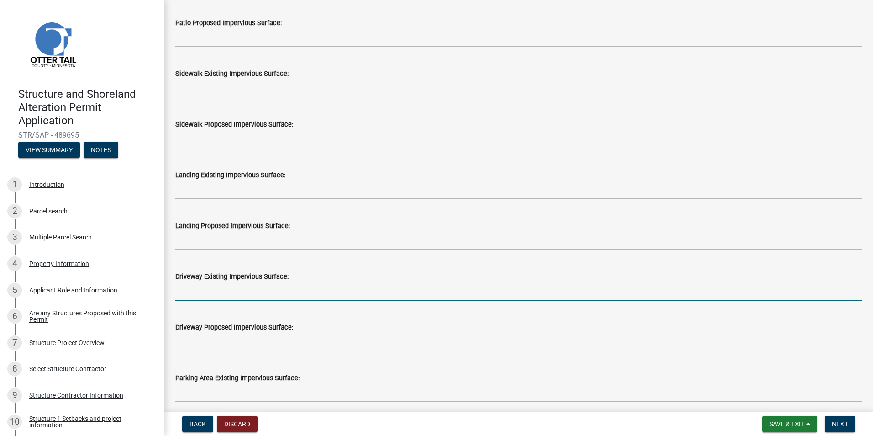
type input "50"
click at [181, 293] on input "text" at bounding box center [518, 291] width 687 height 19
type input "272"
click at [436, 255] on wm-data-entity-input "Landing Proposed Impervious Surface:" at bounding box center [518, 232] width 687 height 51
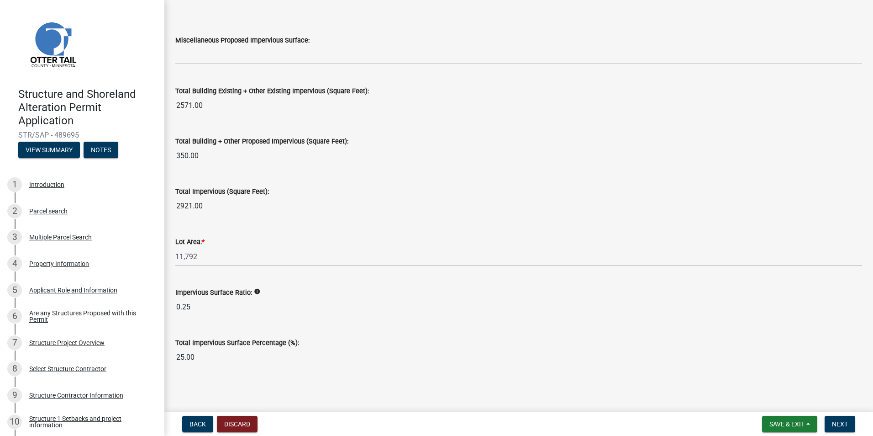
scroll to position [968, 0]
click at [841, 426] on span "Next" at bounding box center [840, 423] width 16 height 7
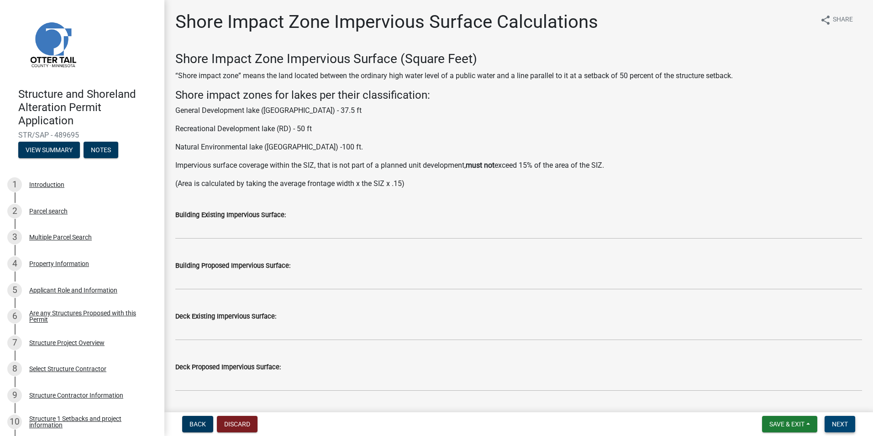
click at [844, 426] on span "Next" at bounding box center [840, 423] width 16 height 7
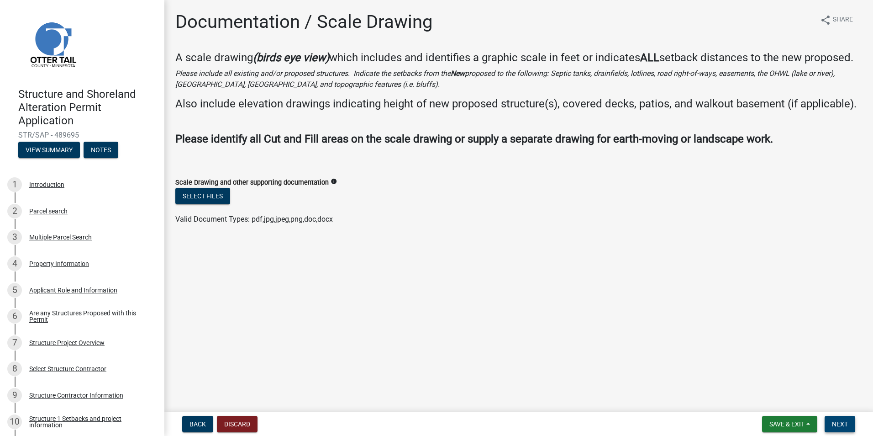
click at [851, 428] on button "Next" at bounding box center [840, 424] width 31 height 16
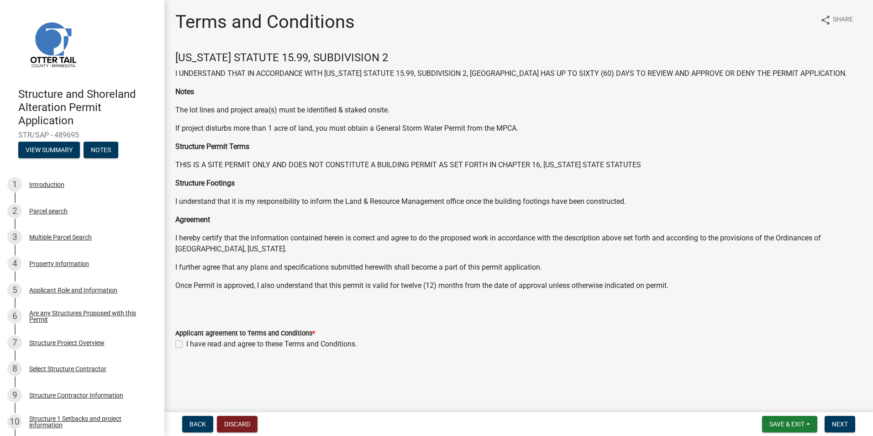
click at [186, 343] on label "I have read and agree to these Terms and Conditions." at bounding box center [271, 343] width 171 height 11
click at [186, 343] on input "I have read and agree to these Terms and Conditions." at bounding box center [189, 341] width 6 height 6
checkbox input "true"
click at [844, 425] on span "Next" at bounding box center [840, 423] width 16 height 7
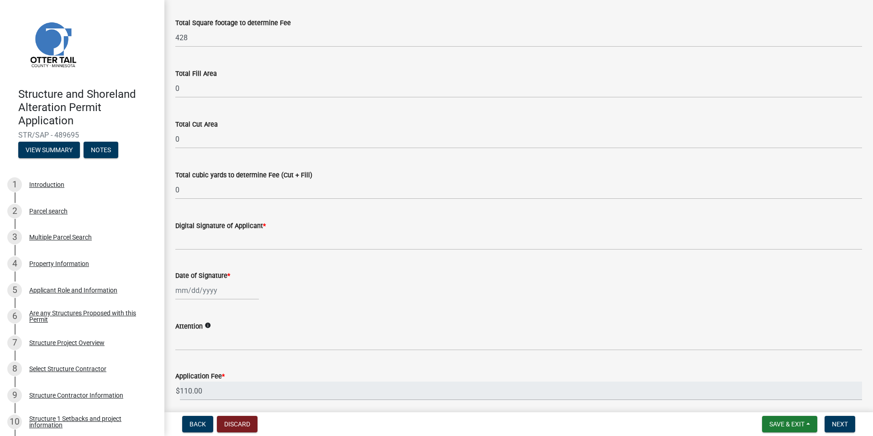
scroll to position [91, 0]
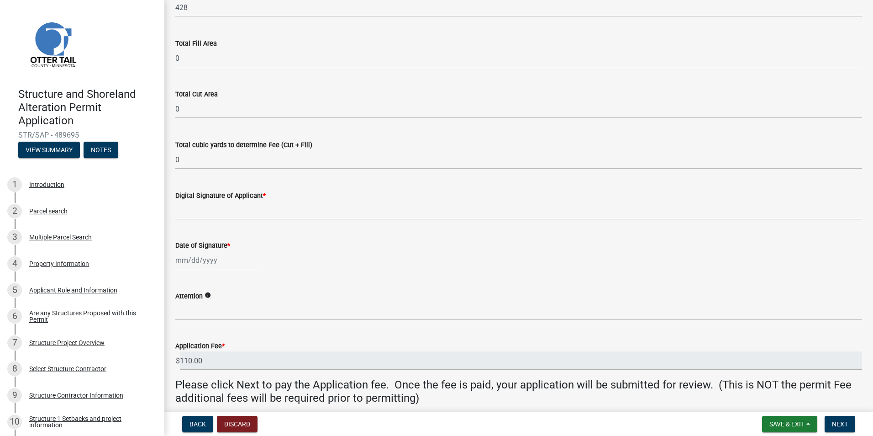
select select "10"
select select "2025"
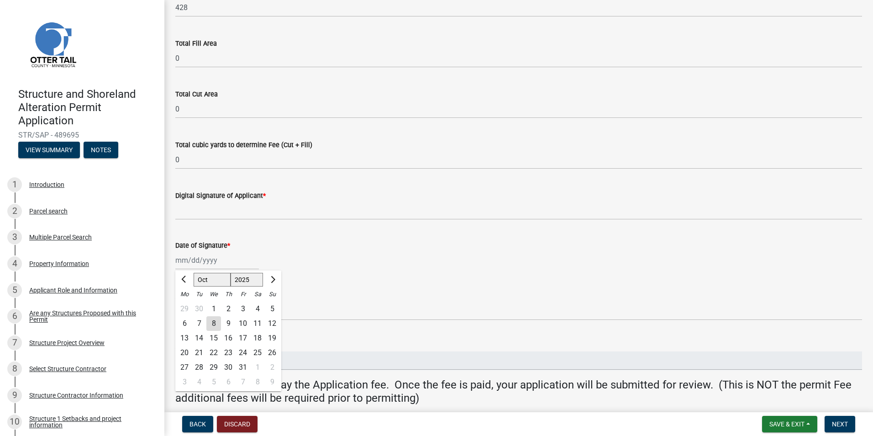
drag, startPoint x: 176, startPoint y: 260, endPoint x: 268, endPoint y: 263, distance: 91.8
click at [268, 263] on div "[PERSON_NAME] Feb Mar Apr [PERSON_NAME][DATE] Oct Nov [DATE] 1526 1527 1528 152…" at bounding box center [518, 260] width 687 height 19
click at [214, 322] on div "8" at bounding box center [213, 323] width 15 height 15
type input "[DATE]"
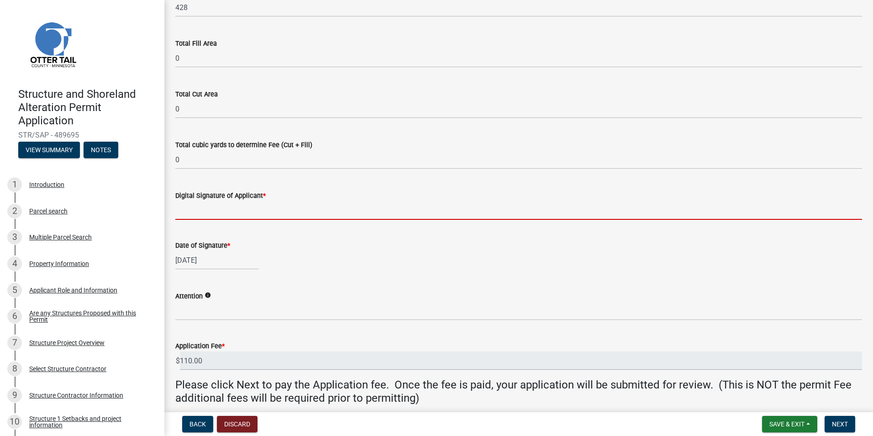
click at [182, 211] on input "Digital Signature of Applicant *" at bounding box center [518, 210] width 687 height 19
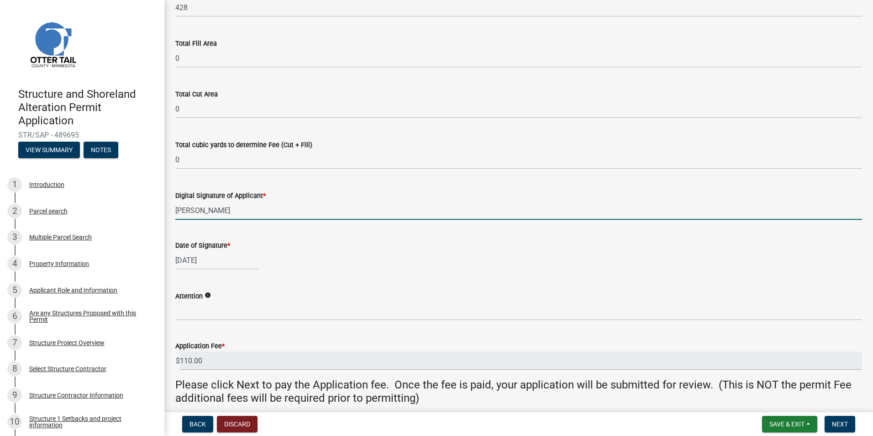
scroll to position [131, 0]
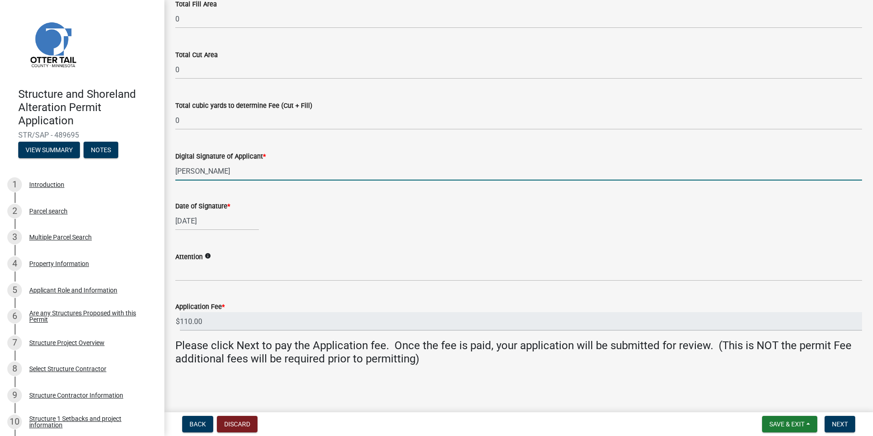
type input "[PERSON_NAME]"
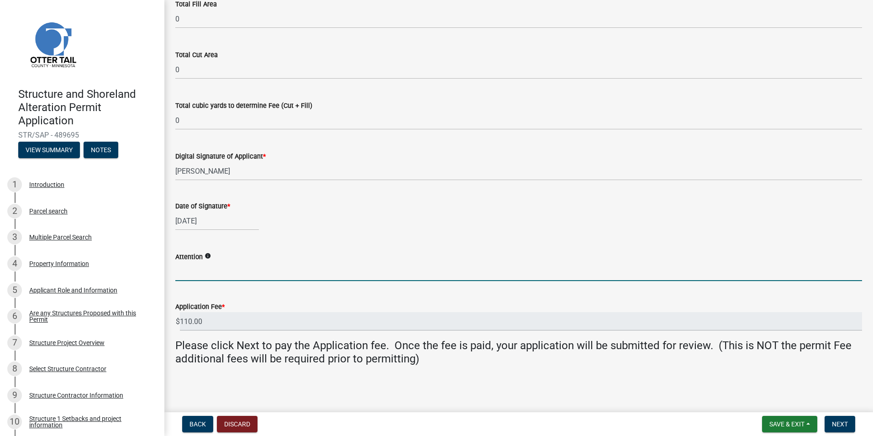
click at [184, 271] on input "Attention" at bounding box center [518, 271] width 687 height 19
type input "[PERSON_NAME]"
click at [841, 429] on button "Next" at bounding box center [840, 424] width 31 height 16
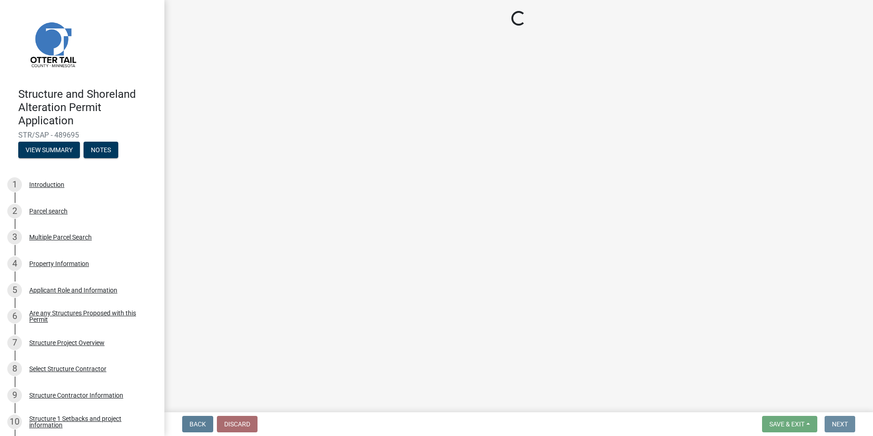
scroll to position [0, 0]
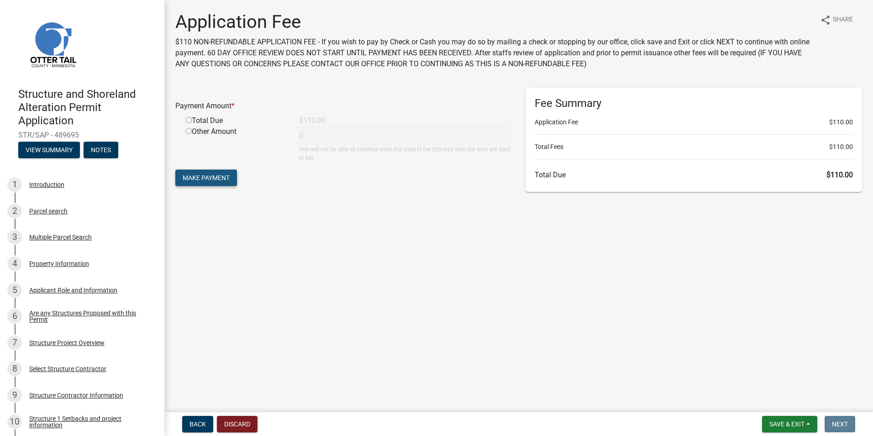
click at [205, 179] on span "Make Payment" at bounding box center [206, 177] width 47 height 7
click at [190, 132] on input "radio" at bounding box center [189, 131] width 6 height 6
radio input "true"
type input "110"
click at [204, 177] on span "Make Payment" at bounding box center [206, 177] width 47 height 7
